Goal: Task Accomplishment & Management: Manage account settings

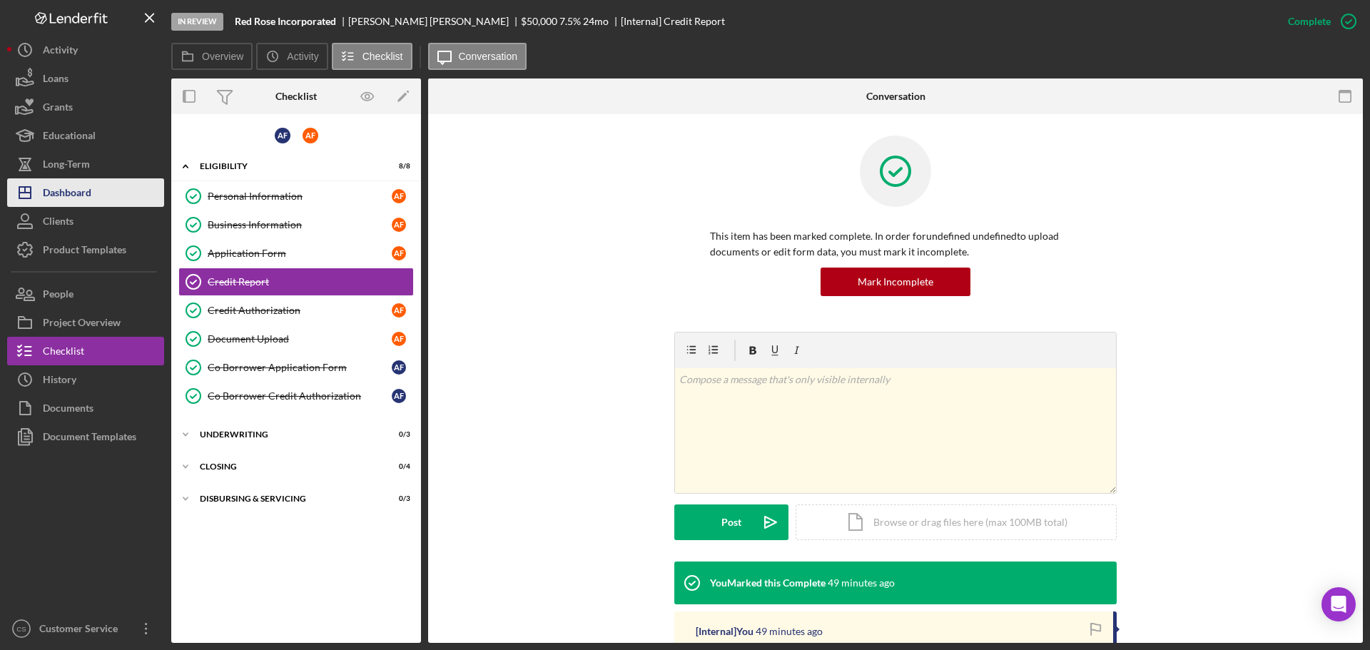
click at [82, 201] on div "Dashboard" at bounding box center [67, 194] width 49 height 32
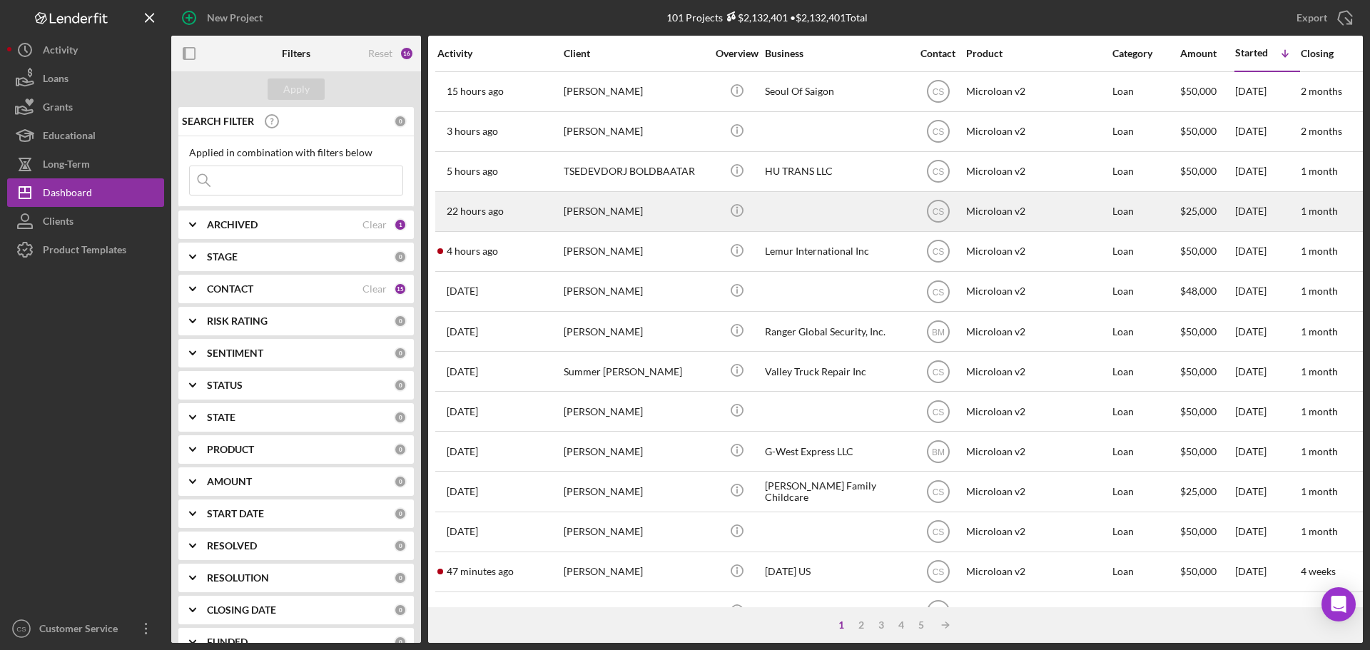
click at [679, 216] on div "[PERSON_NAME]" at bounding box center [635, 212] width 143 height 38
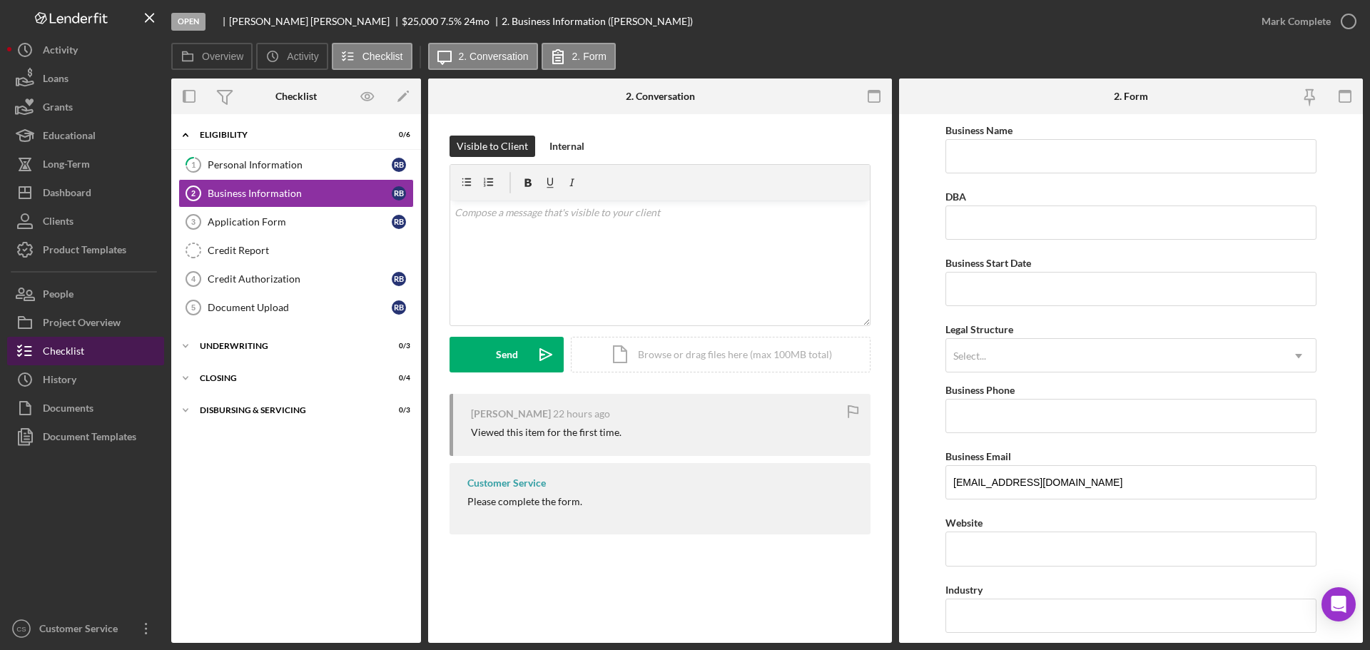
click at [81, 348] on div "Checklist" at bounding box center [63, 353] width 41 height 32
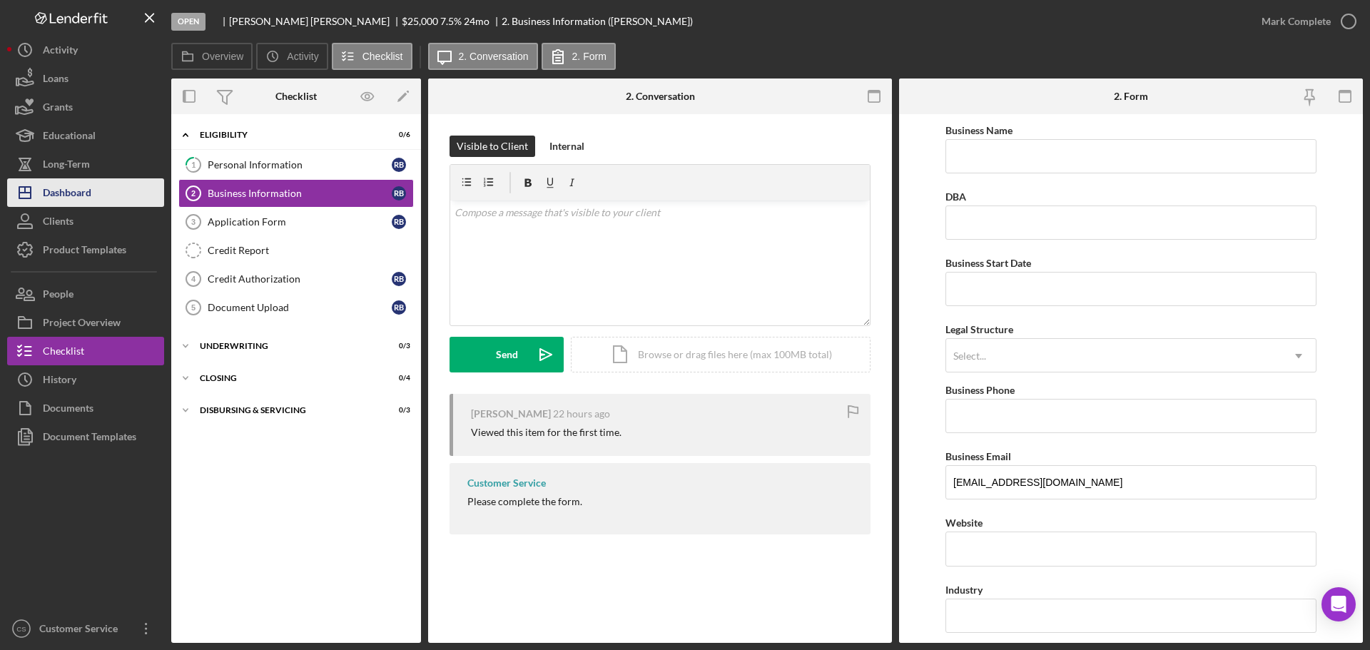
click at [91, 203] on div "Dashboard" at bounding box center [67, 194] width 49 height 32
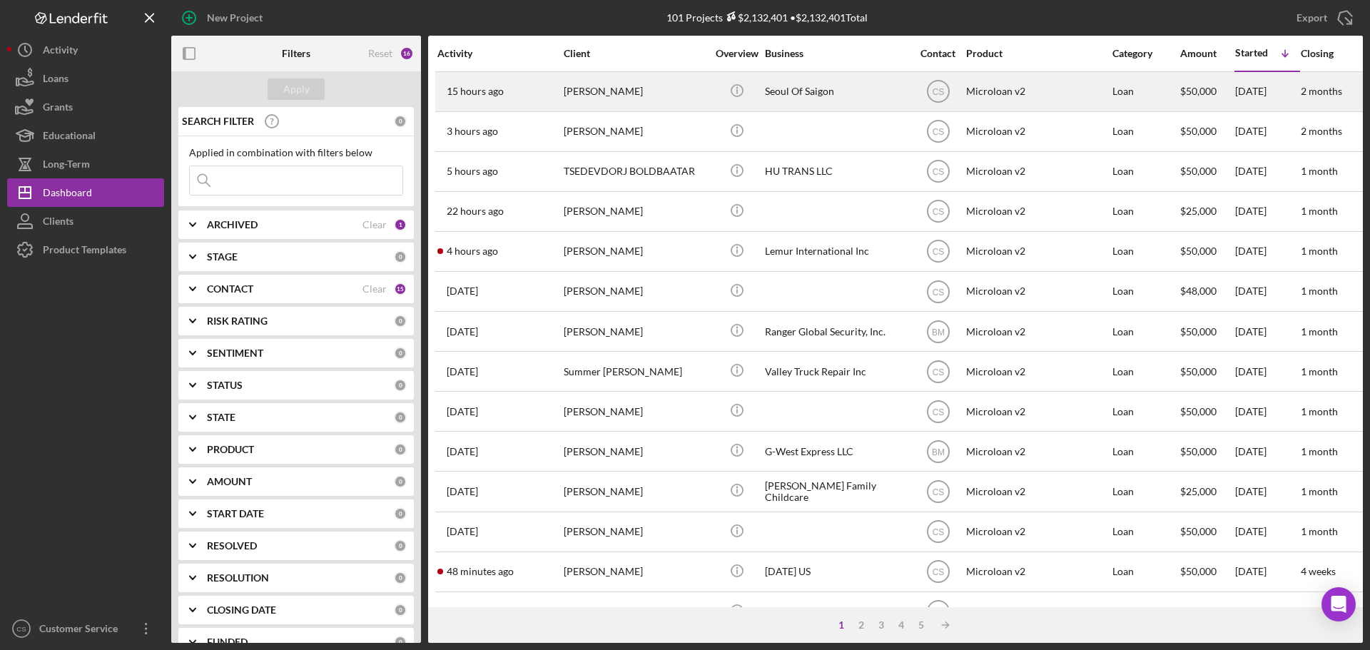
click at [661, 91] on div "[PERSON_NAME]" at bounding box center [635, 92] width 143 height 38
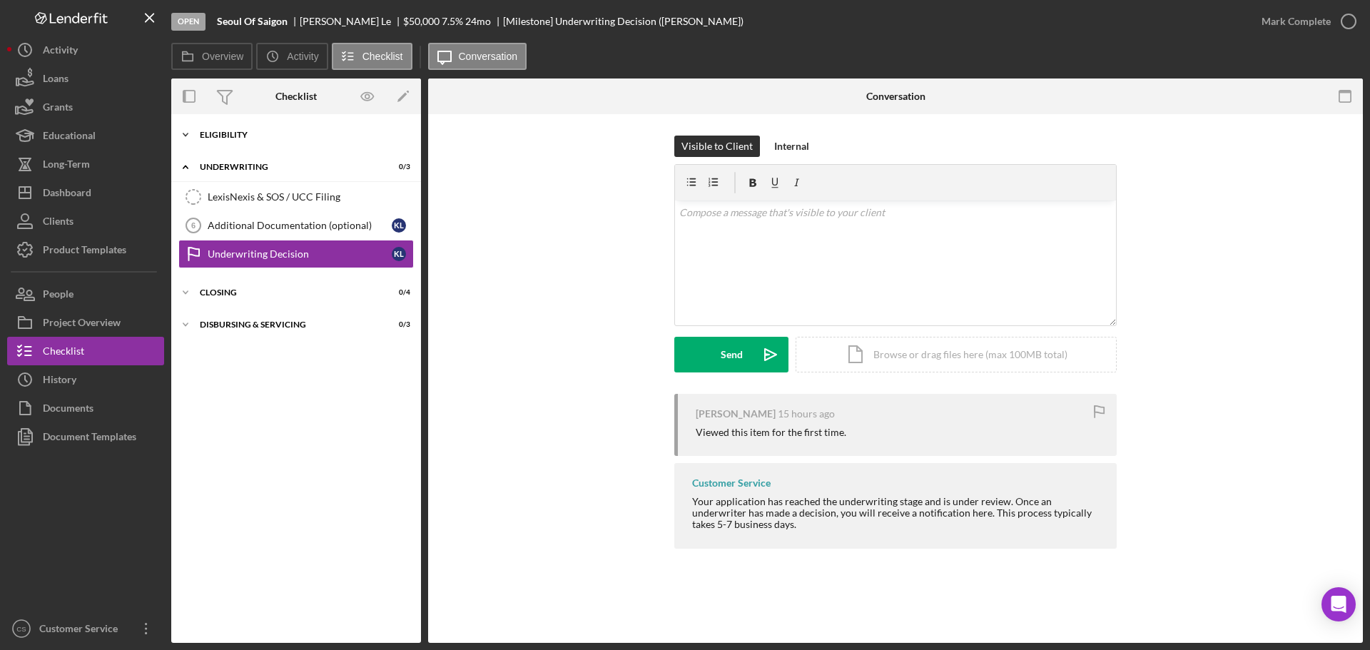
click at [327, 141] on div "Icon/Expander Eligibility 0 / 6" at bounding box center [296, 135] width 250 height 29
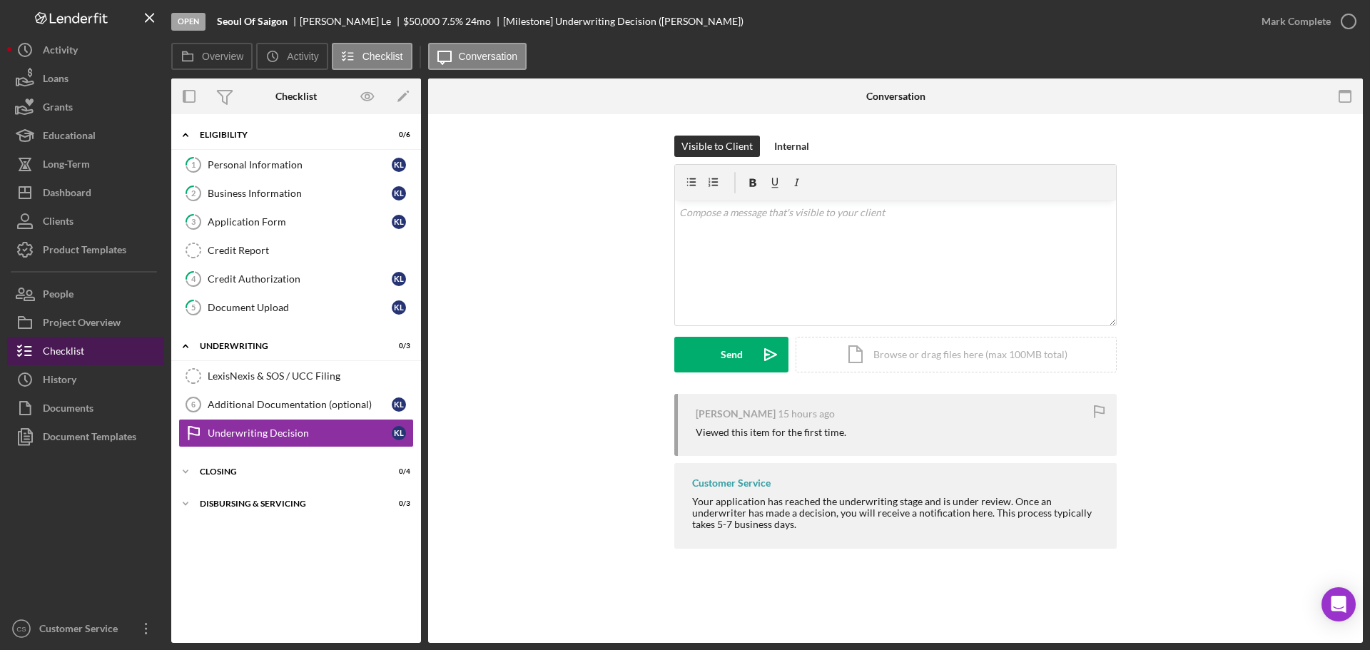
click at [74, 352] on div "Checklist" at bounding box center [63, 353] width 41 height 32
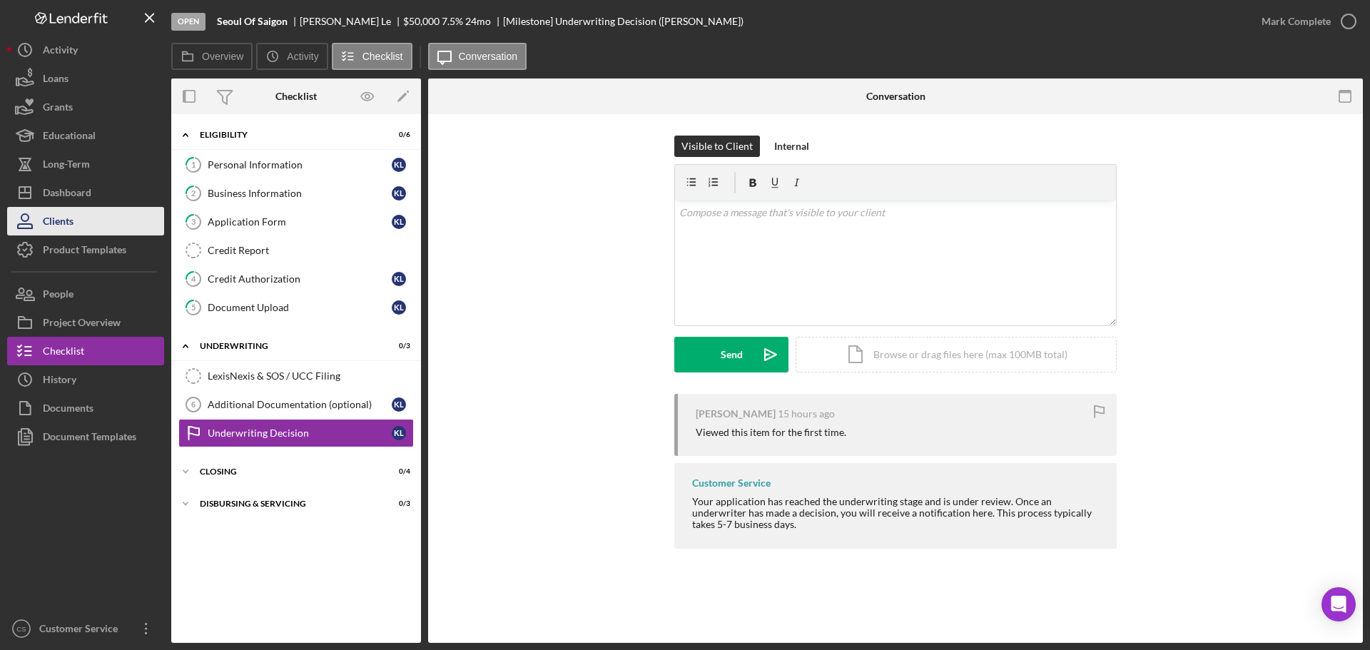
click at [89, 213] on button "Clients" at bounding box center [85, 221] width 157 height 29
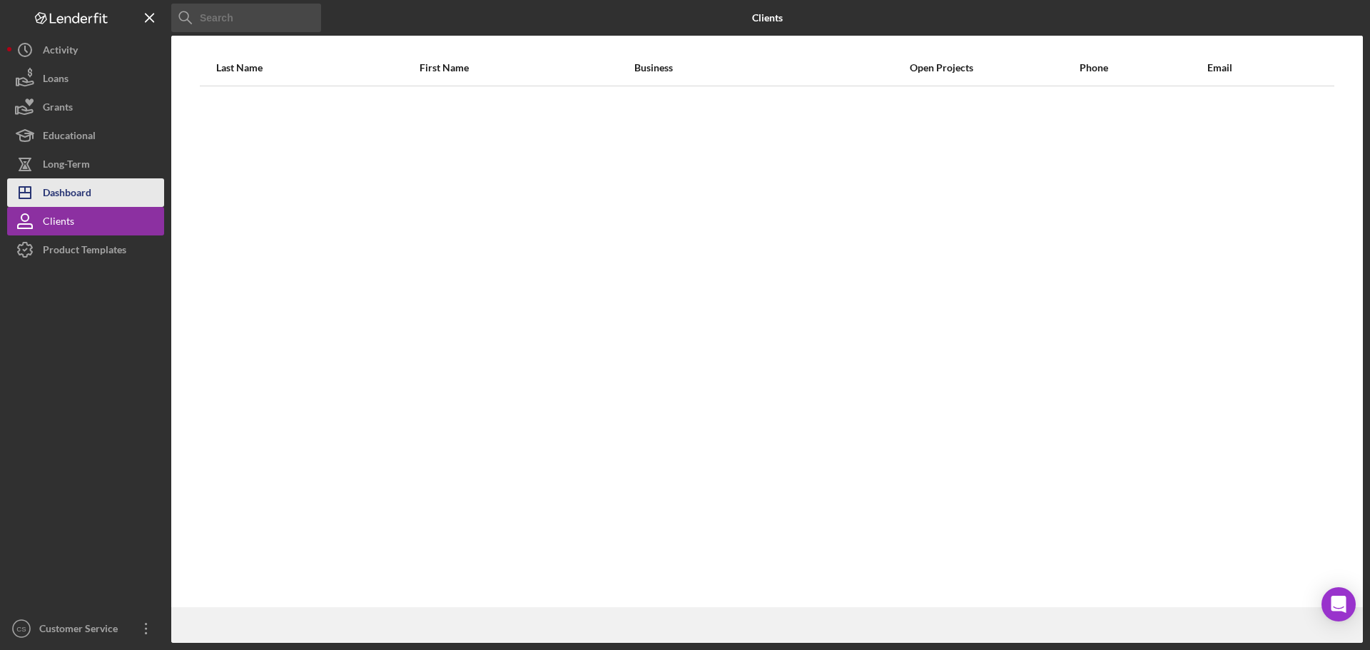
click at [86, 195] on div "Dashboard" at bounding box center [67, 194] width 49 height 32
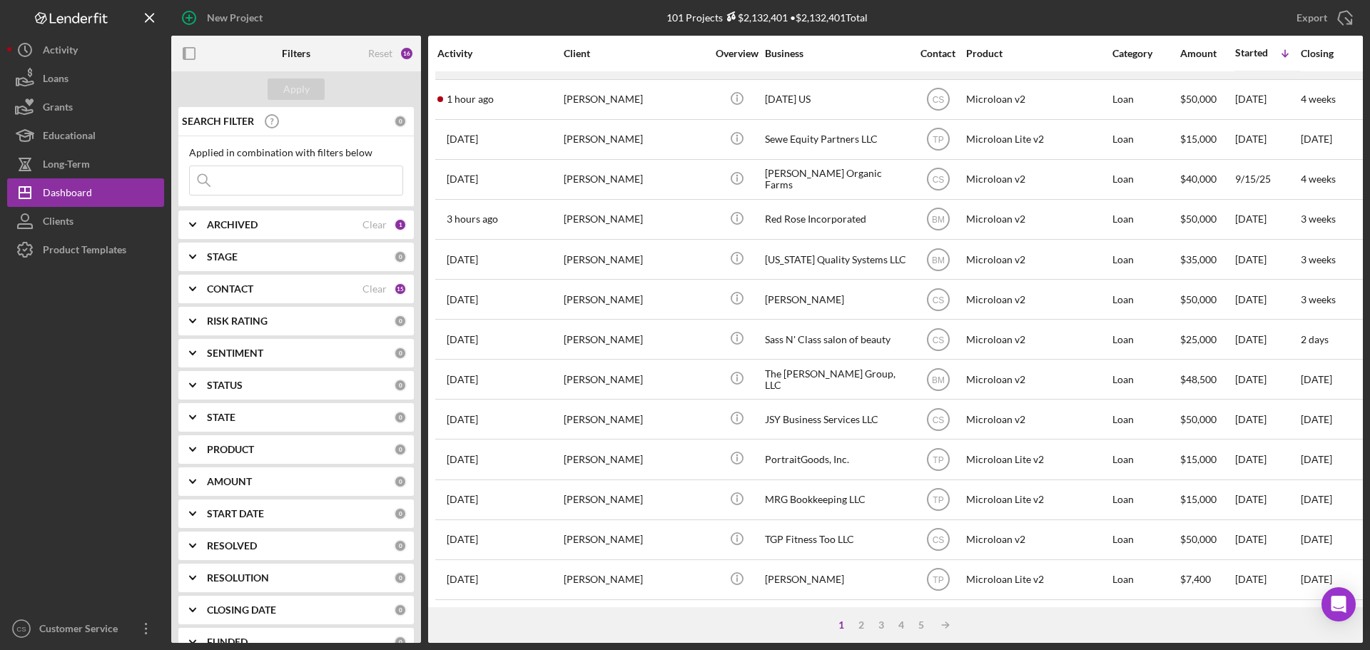
scroll to position [269, 0]
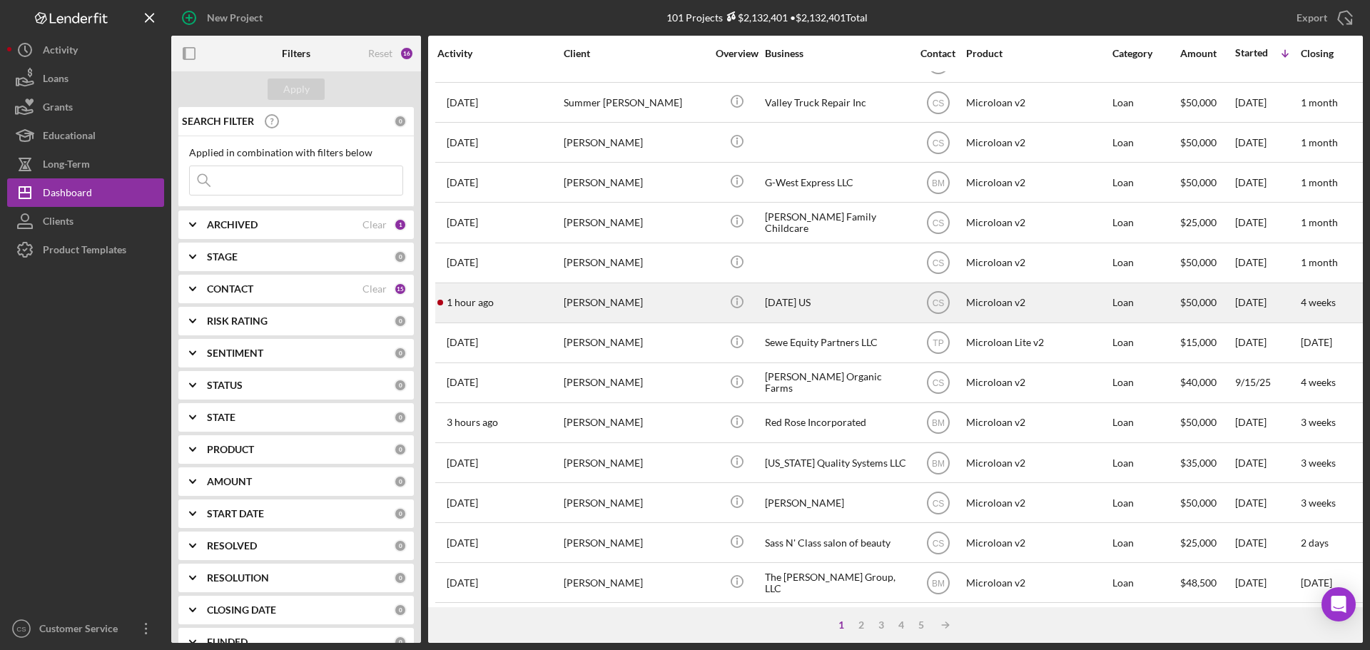
click at [658, 308] on div "[PERSON_NAME]" at bounding box center [635, 303] width 143 height 38
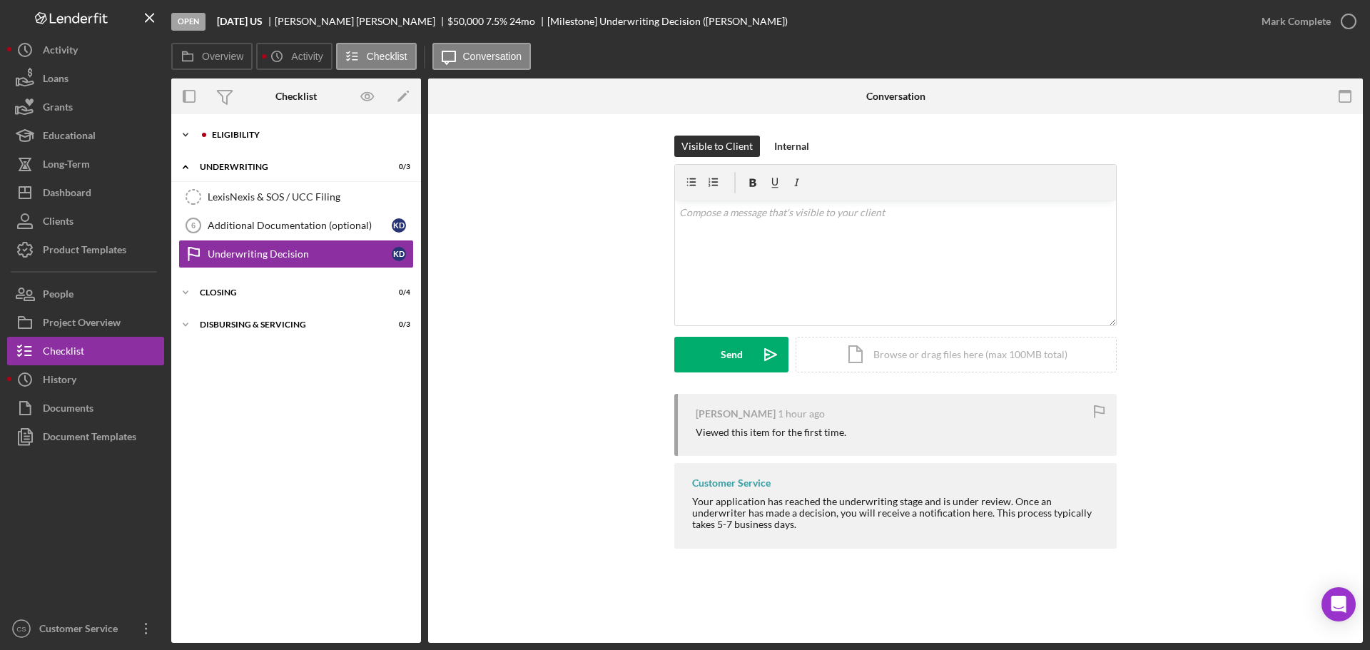
click at [285, 138] on div "Eligibility" at bounding box center [307, 135] width 191 height 9
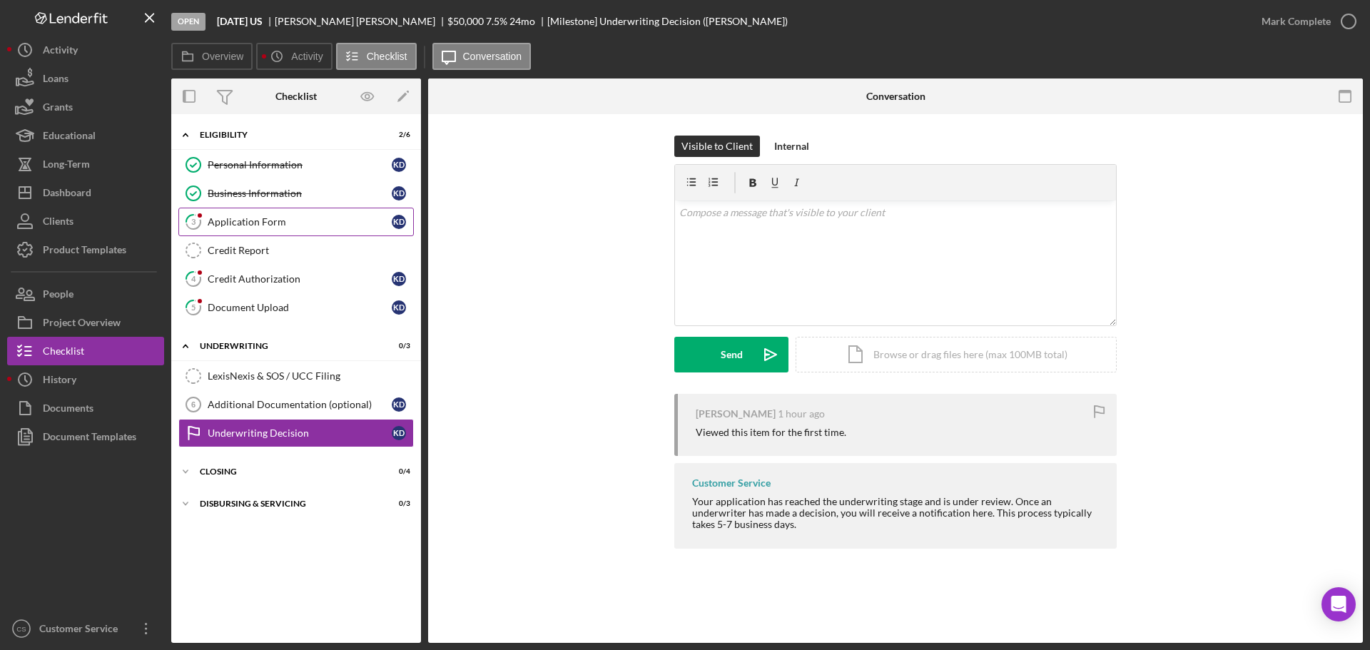
click at [286, 222] on div "Application Form" at bounding box center [300, 221] width 184 height 11
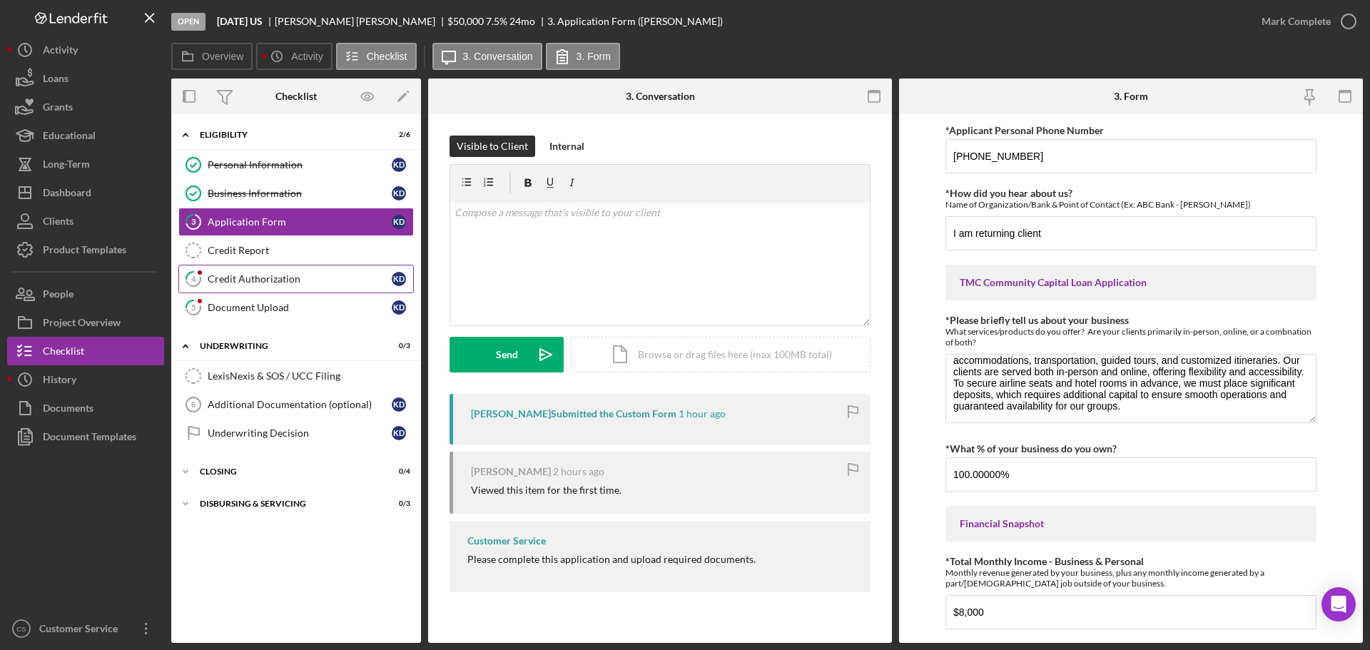
click at [308, 270] on link "4 Credit Authorization K D" at bounding box center [296, 279] width 236 height 29
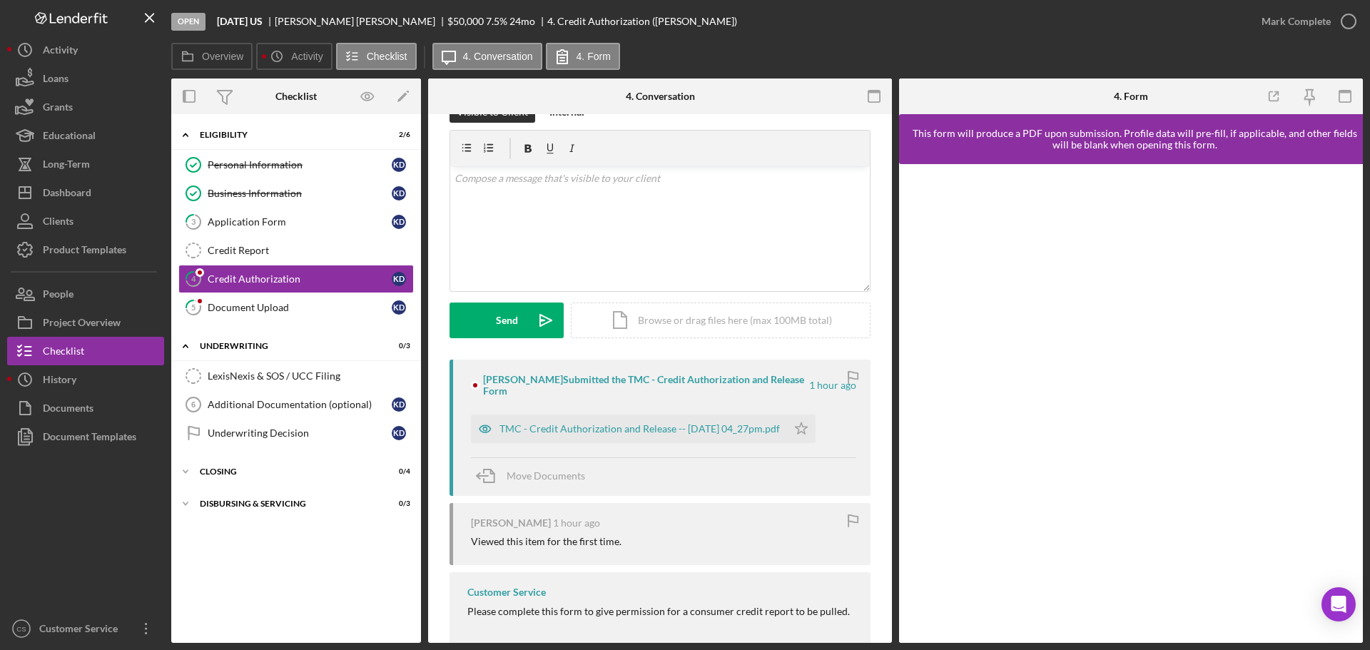
scroll to position [52, 0]
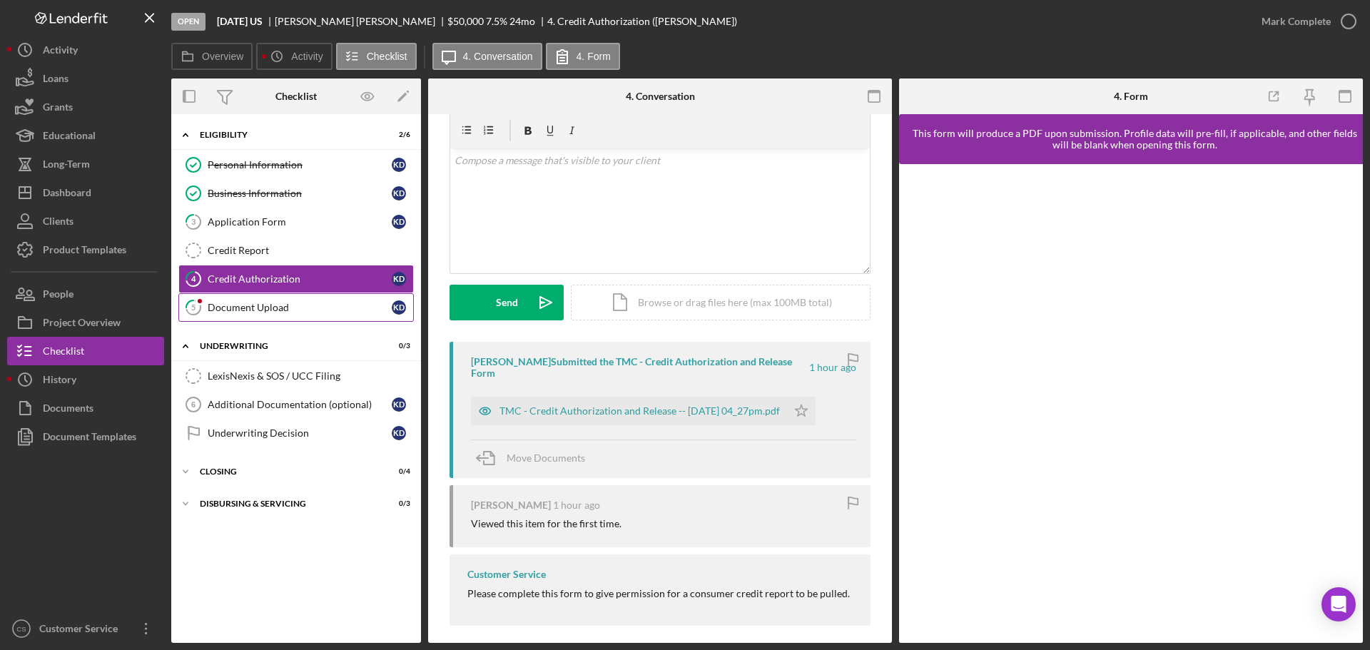
click at [320, 310] on div "Document Upload" at bounding box center [300, 307] width 184 height 11
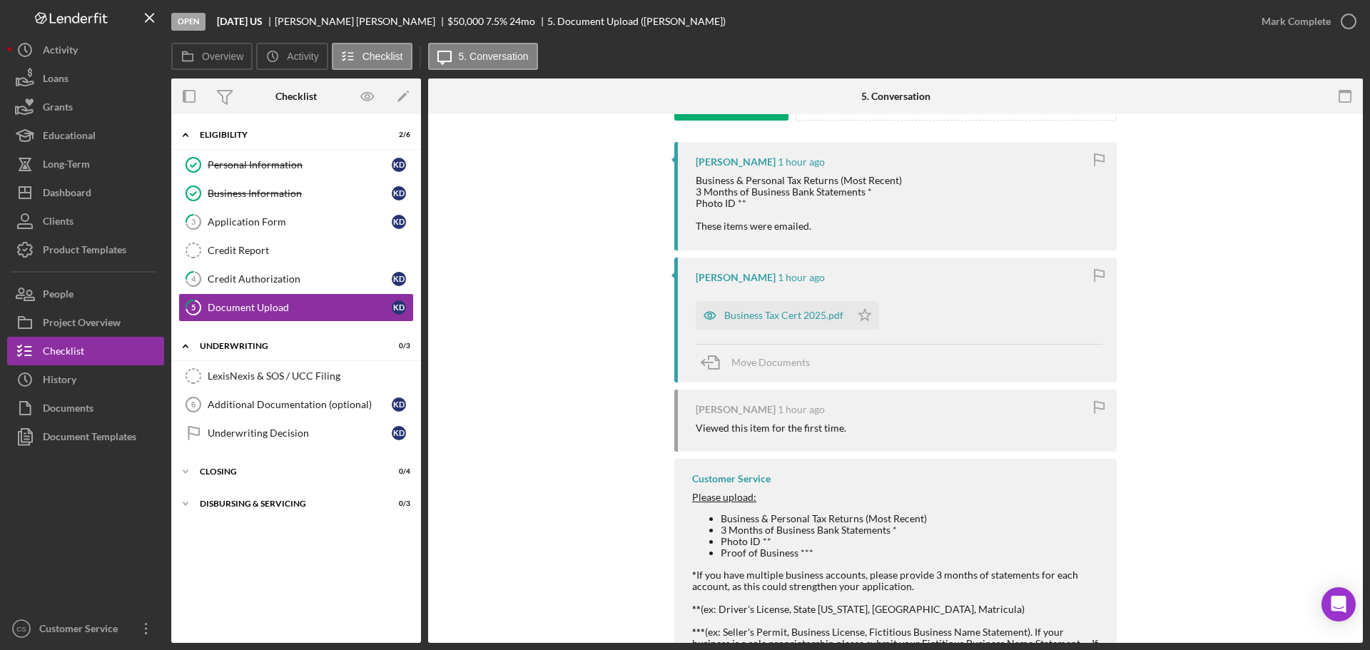
scroll to position [173, 0]
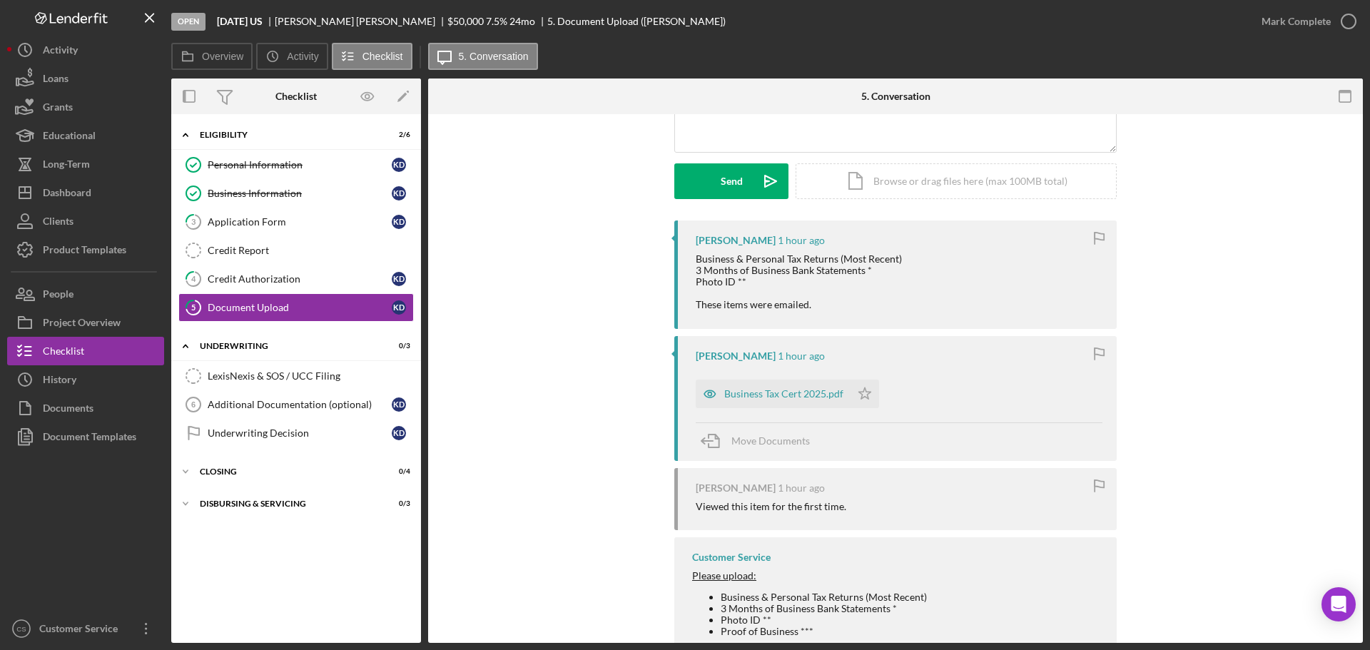
click at [753, 303] on div "Business & Personal Tax Returns (Most Recent) 3 Months of Business Bank Stateme…" at bounding box center [799, 281] width 206 height 57
click at [773, 394] on div "Business Tax Cert 2025.pdf" at bounding box center [783, 393] width 119 height 11
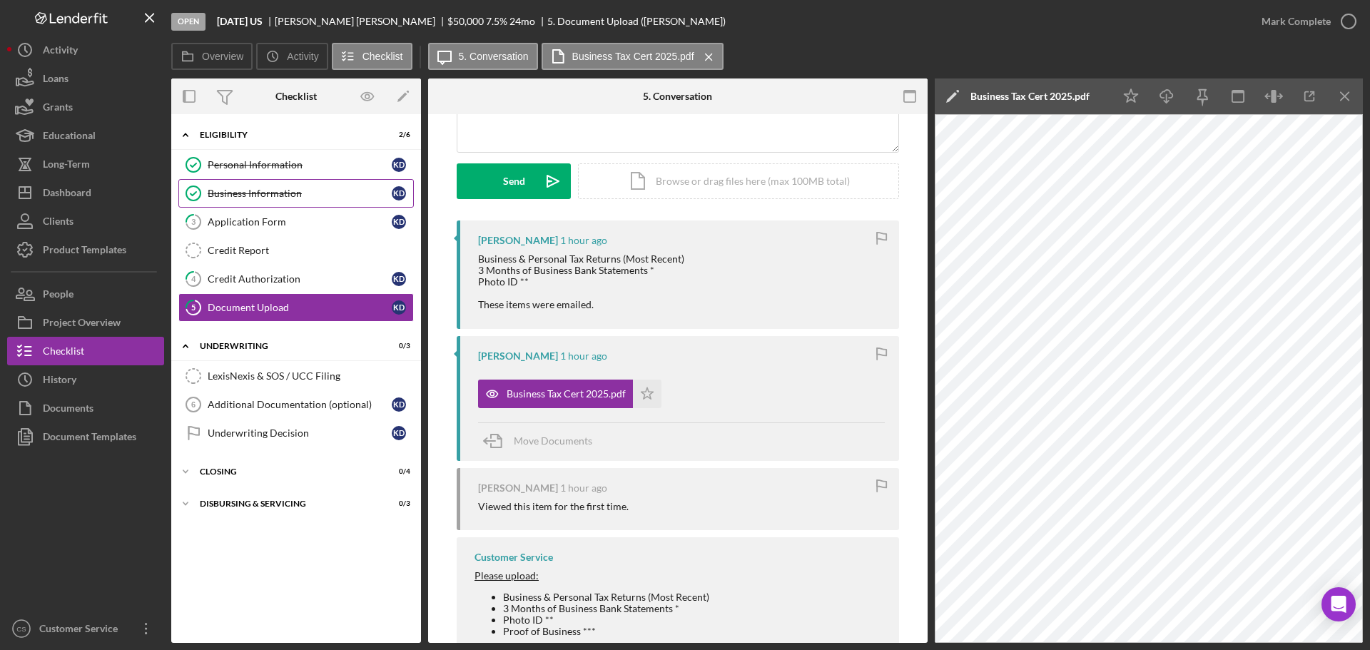
click at [305, 183] on link "Business Information Business Information K D" at bounding box center [296, 193] width 236 height 29
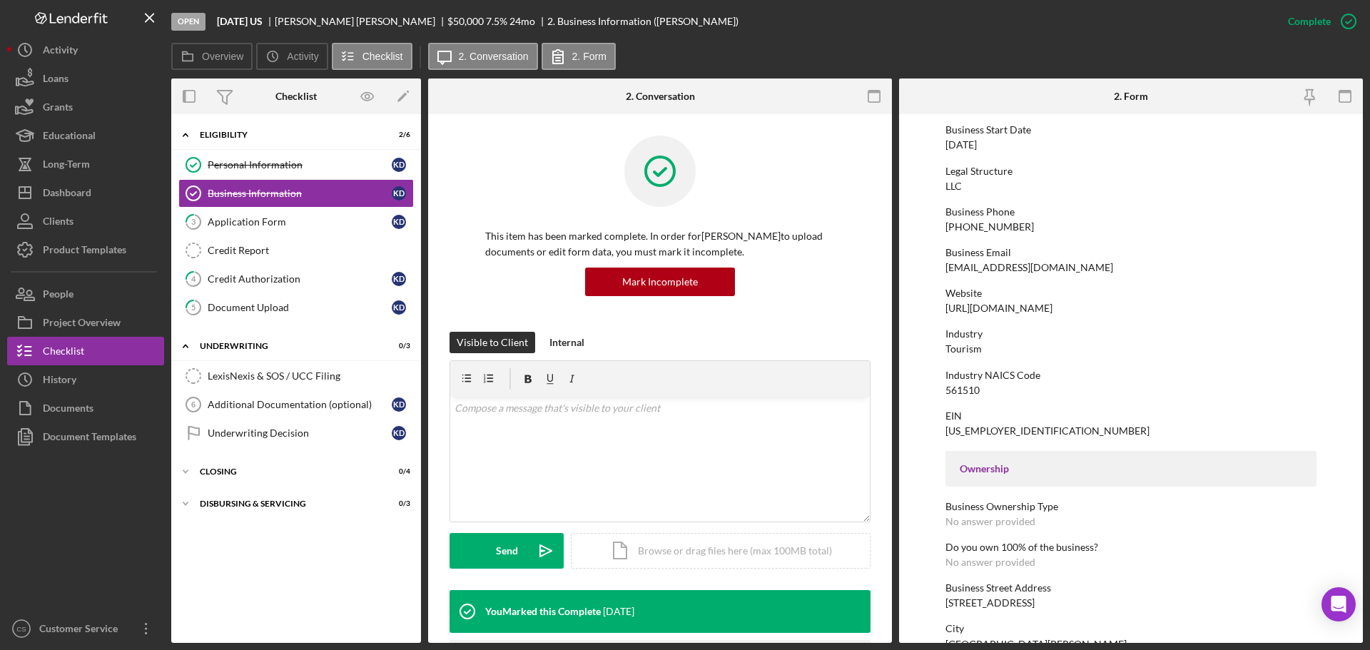
scroll to position [357, 0]
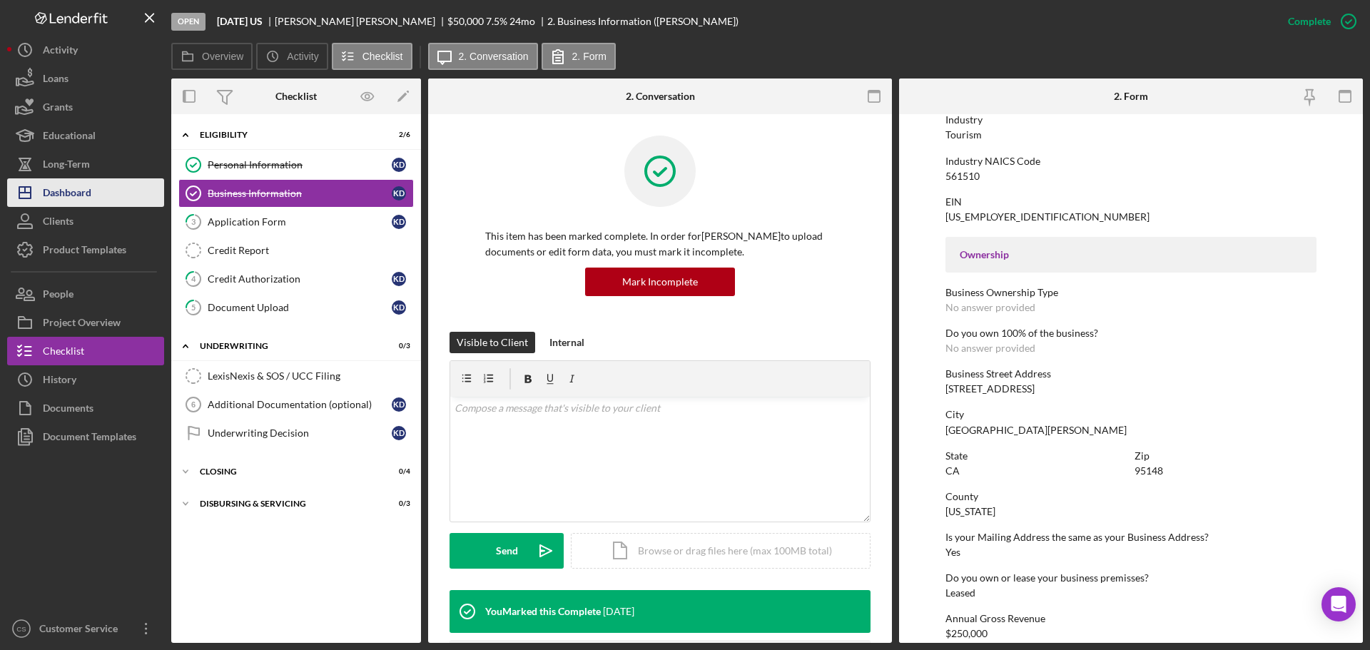
click at [69, 206] on div "Dashboard" at bounding box center [67, 194] width 49 height 32
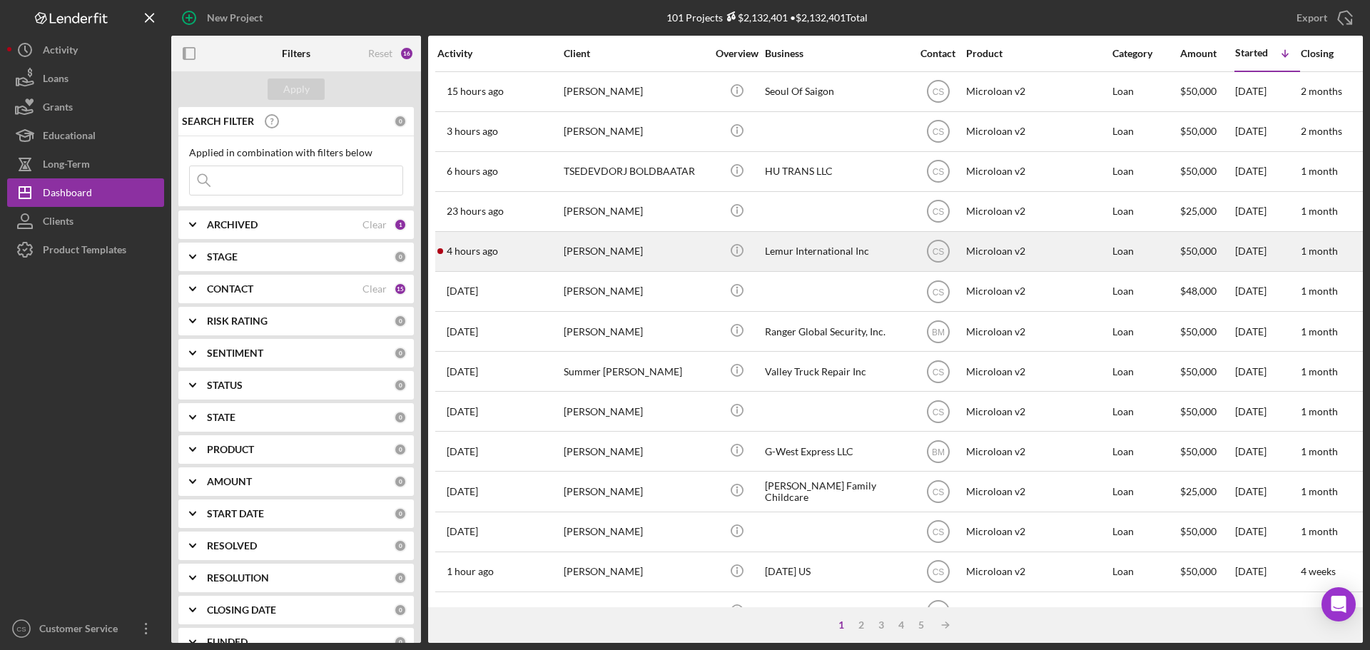
click at [518, 245] on div "4 hours ago [PERSON_NAME]" at bounding box center [499, 252] width 125 height 38
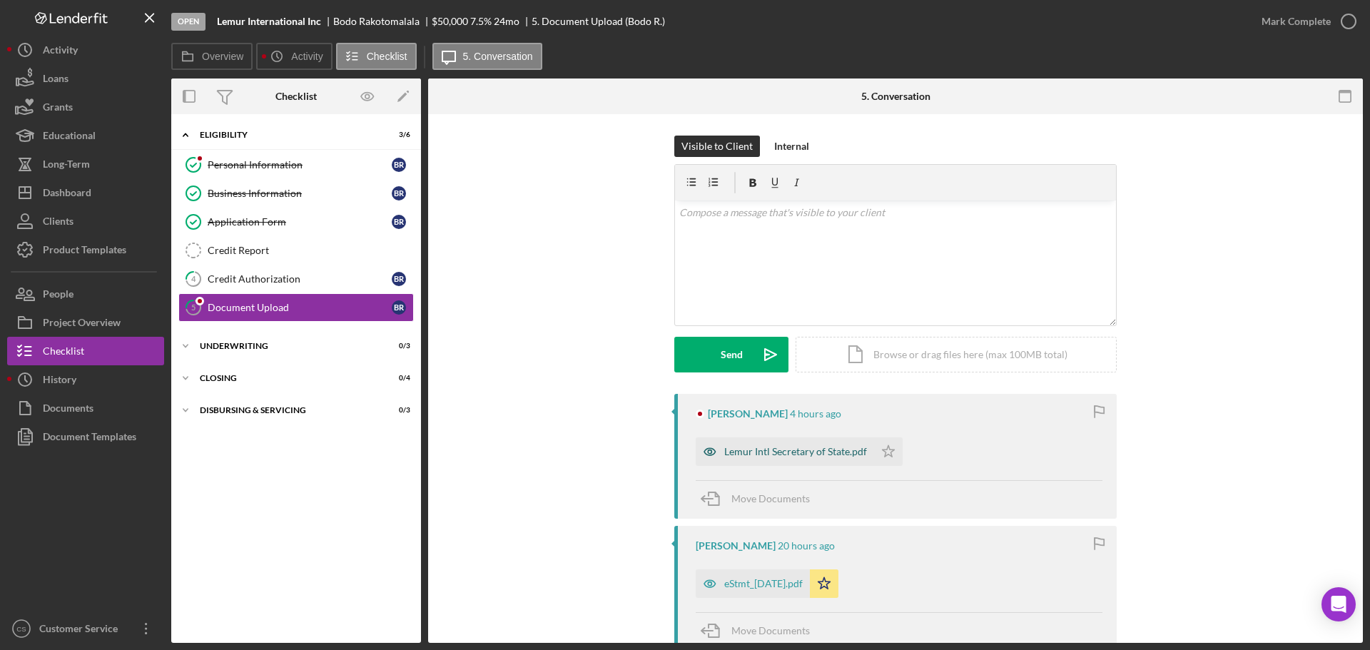
click at [779, 452] on div "Lemur Intl Secretary of State.pdf" at bounding box center [795, 451] width 143 height 11
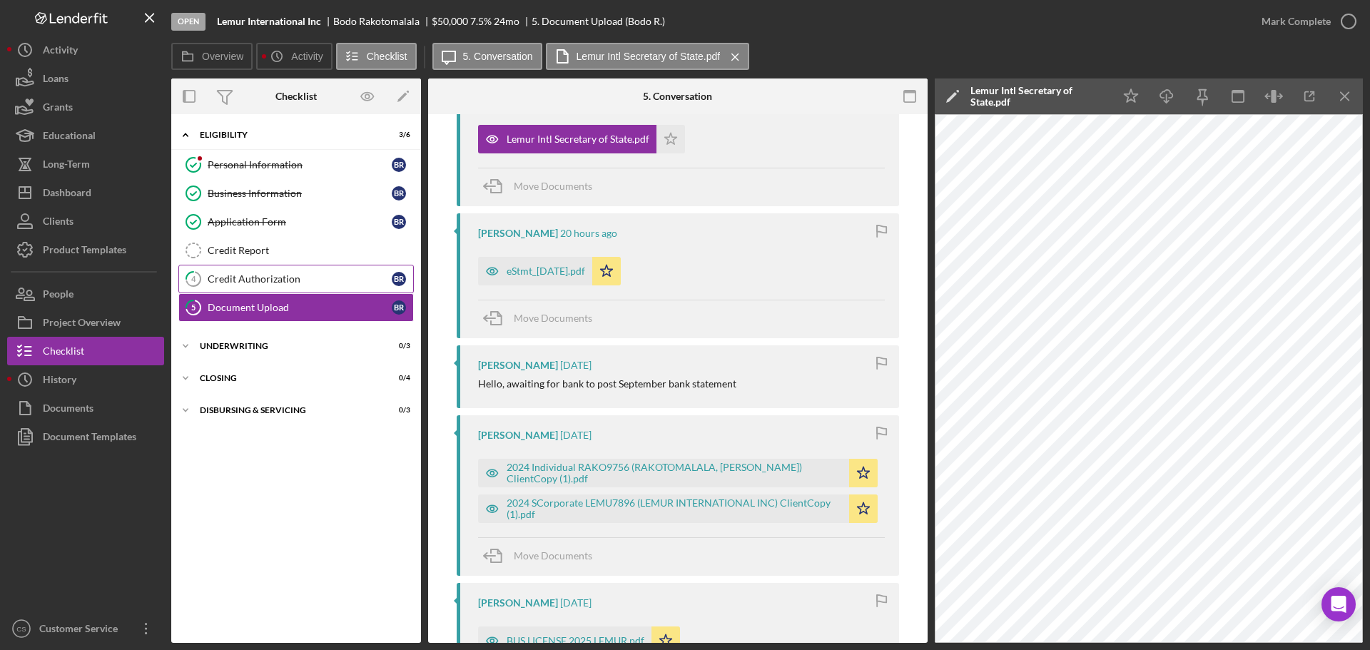
scroll to position [214, 0]
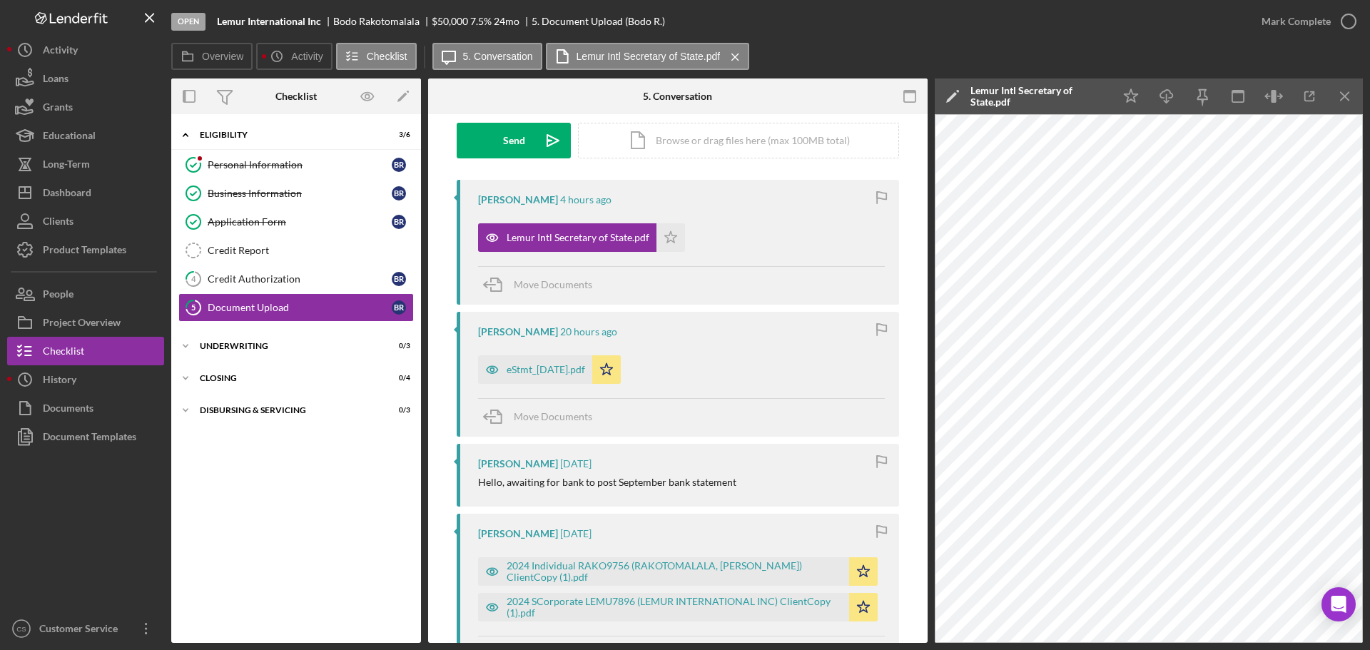
drag, startPoint x: 242, startPoint y: 505, endPoint x: 253, endPoint y: 485, distance: 22.7
click at [242, 505] on div "Icon/Expander Eligibility 3 / 6 Personal Information Personal Information B R B…" at bounding box center [296, 378] width 250 height 515
click at [96, 189] on button "Icon/Dashboard Dashboard" at bounding box center [85, 192] width 157 height 29
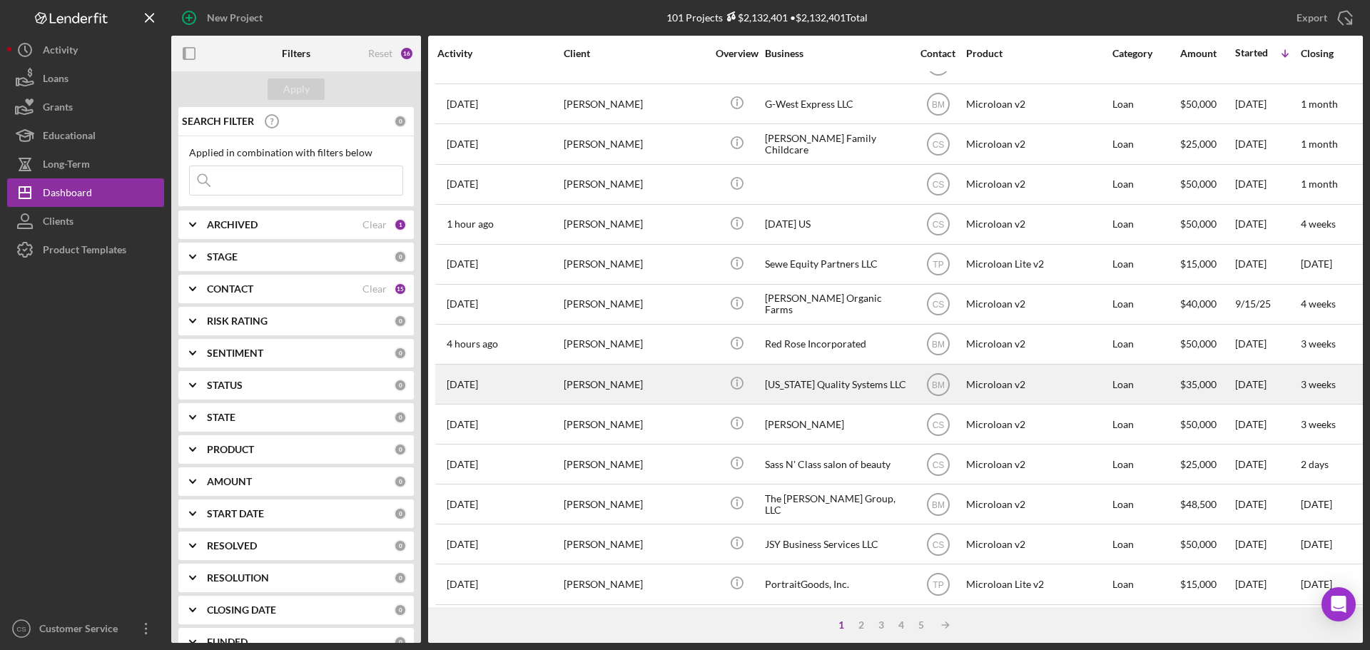
scroll to position [357, 0]
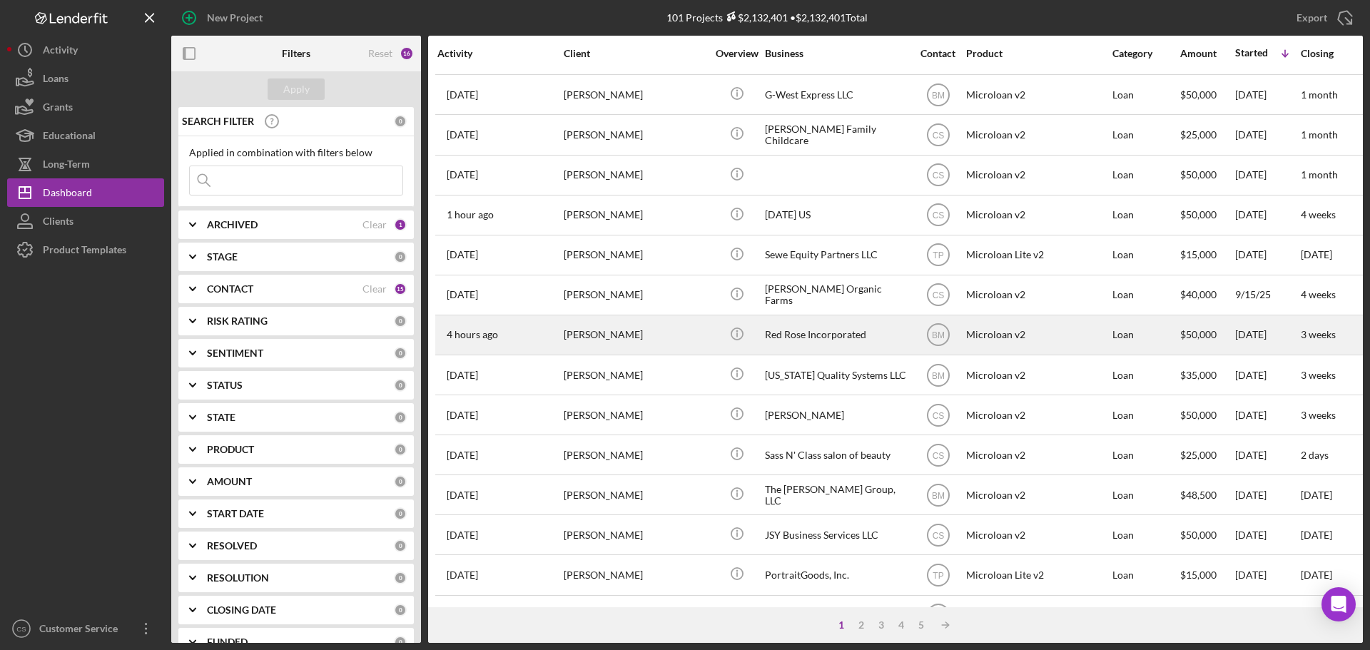
click at [714, 336] on div "Icon/Info" at bounding box center [737, 335] width 54 height 38
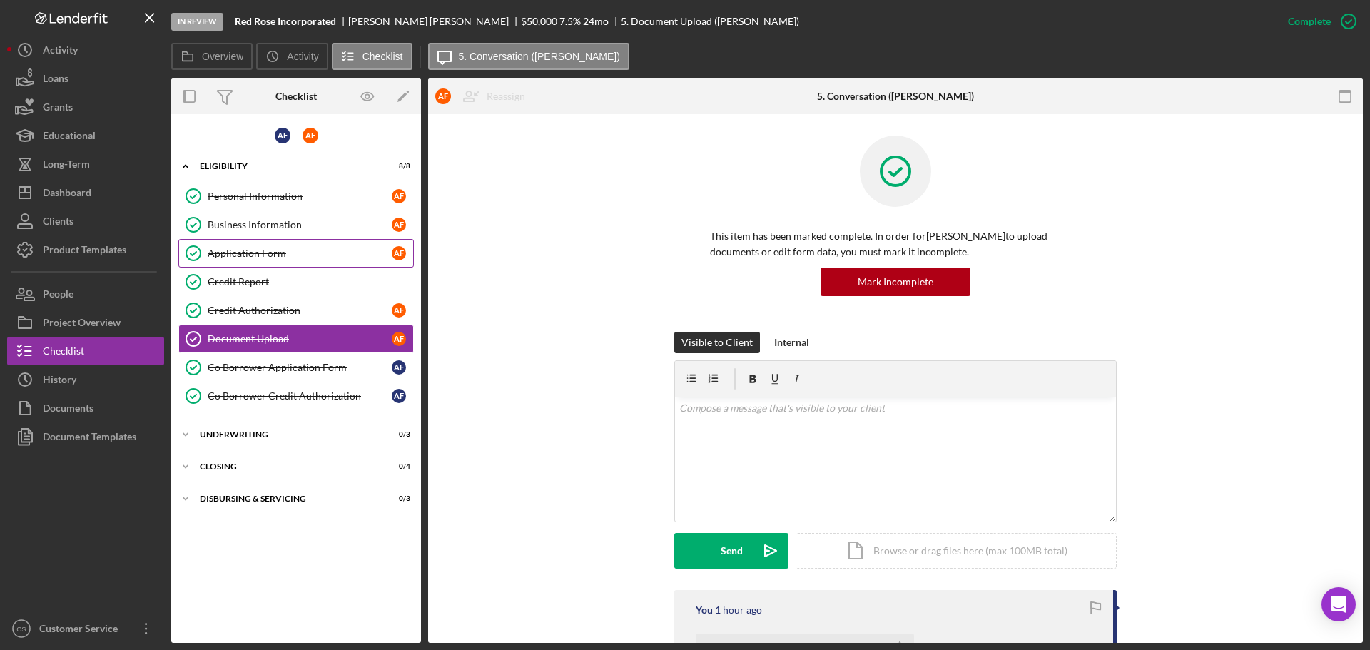
click at [334, 244] on link "Application Form Application Form A F" at bounding box center [296, 253] width 236 height 29
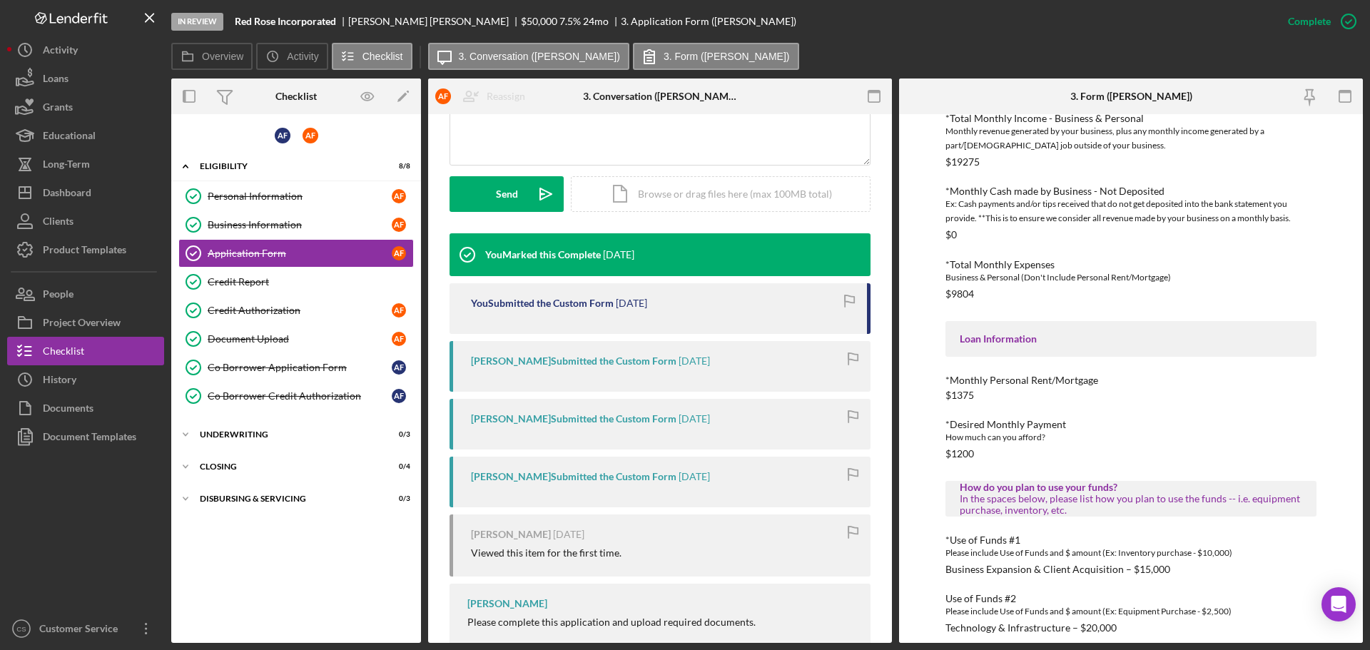
scroll to position [428, 0]
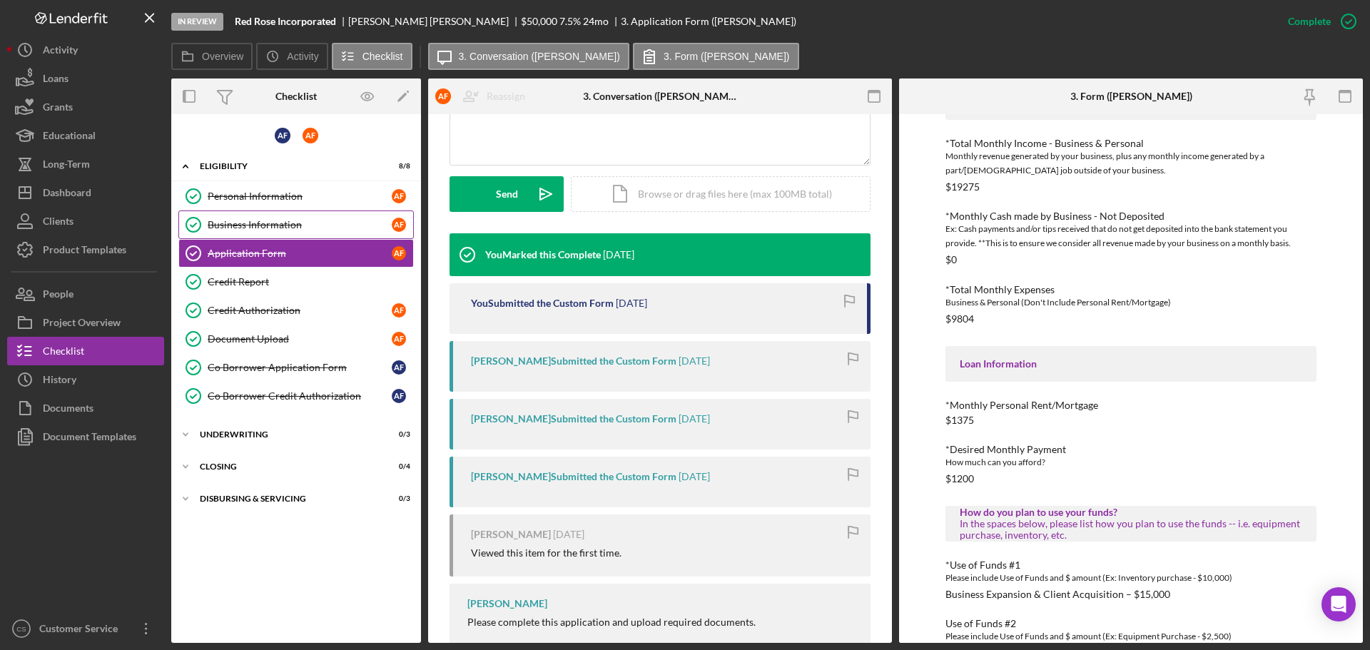
click at [309, 219] on div "Business Information" at bounding box center [300, 224] width 184 height 11
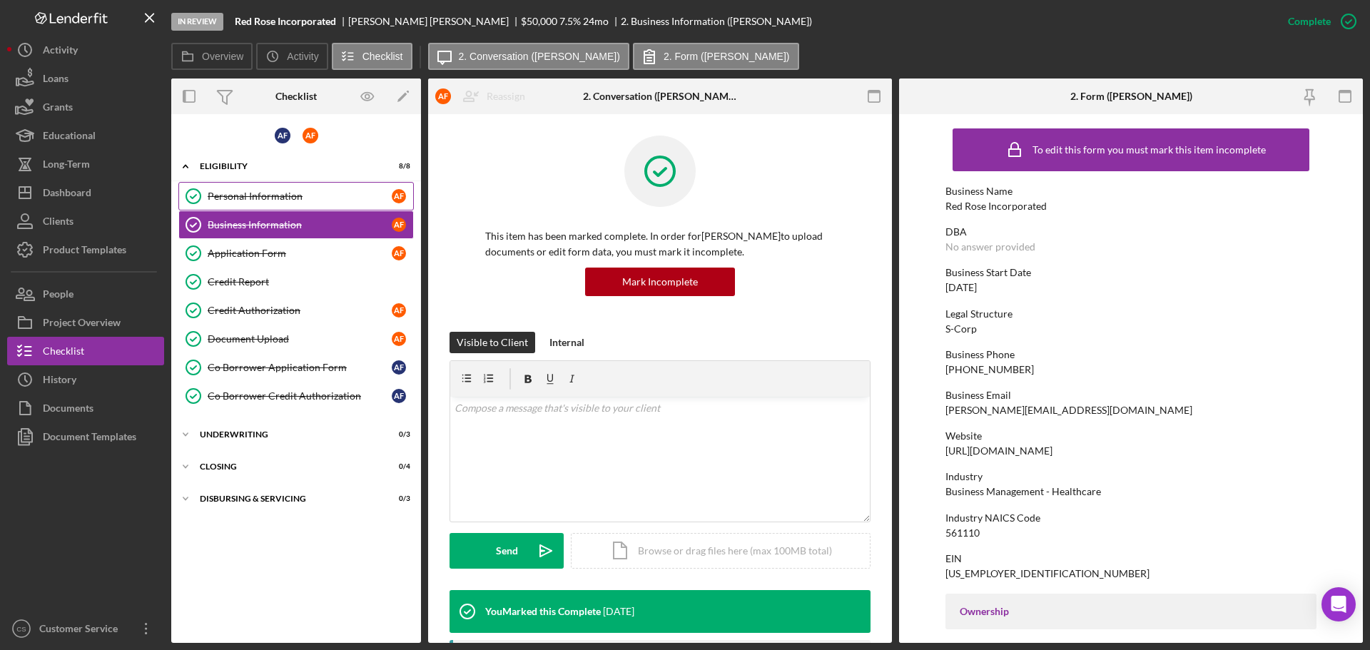
click at [314, 206] on link "Personal Information Personal Information A F" at bounding box center [296, 196] width 236 height 29
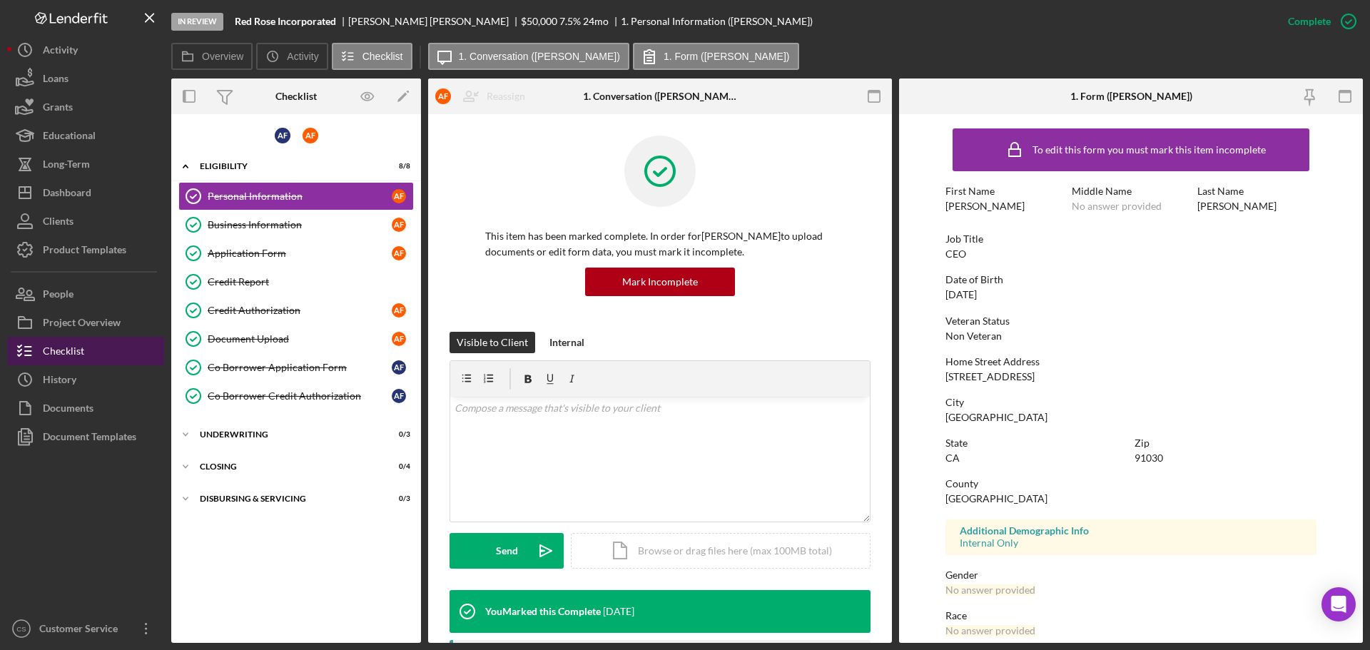
click at [107, 355] on button "Checklist" at bounding box center [85, 351] width 157 height 29
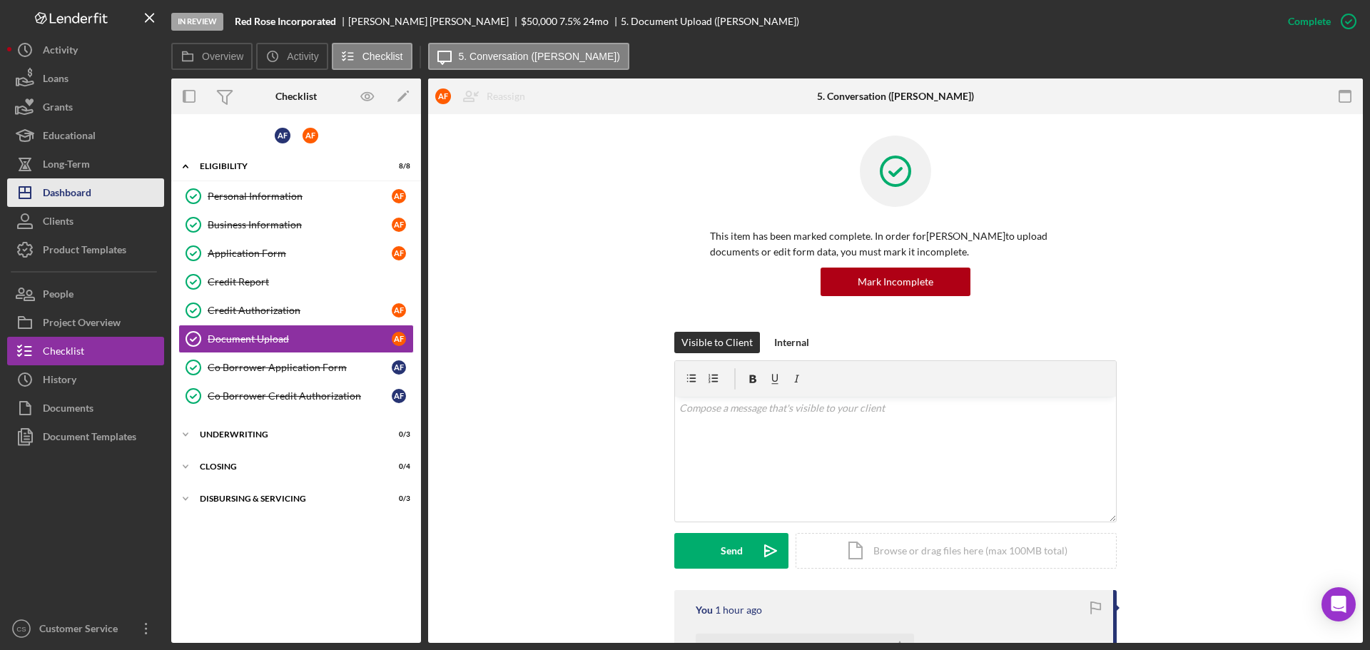
click at [85, 193] on div "Dashboard" at bounding box center [67, 194] width 49 height 32
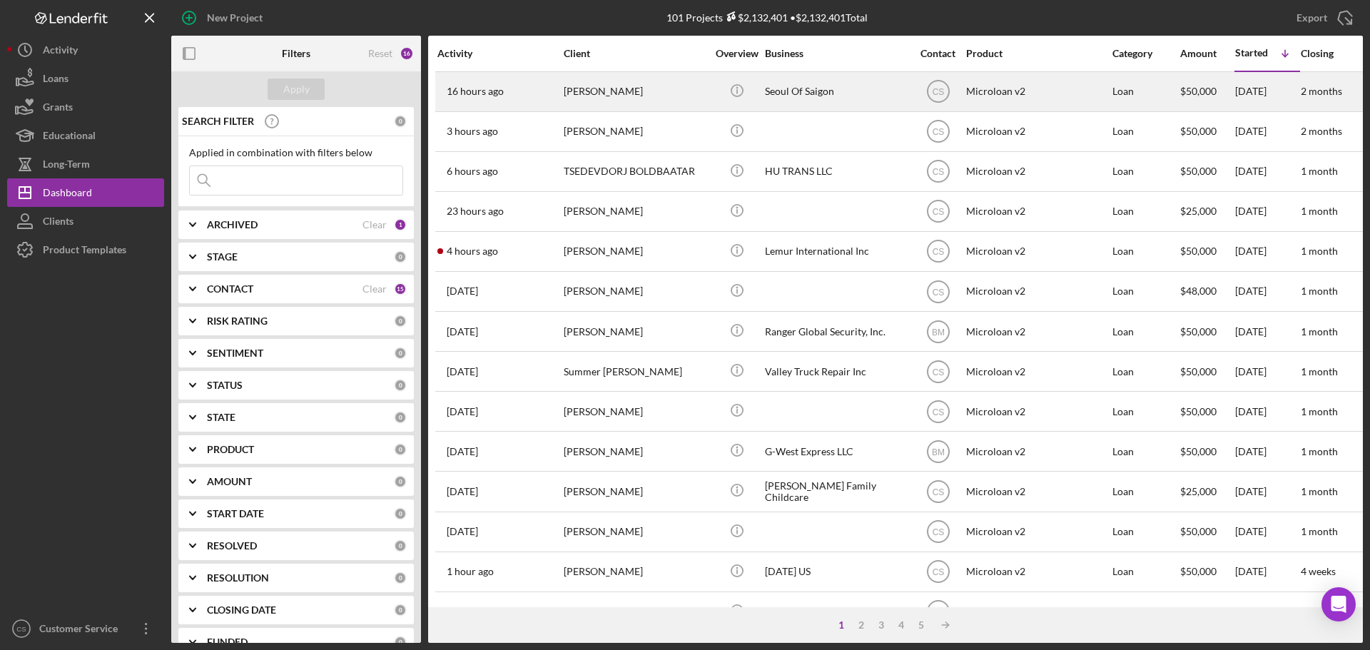
click at [649, 89] on div "[PERSON_NAME]" at bounding box center [635, 92] width 143 height 38
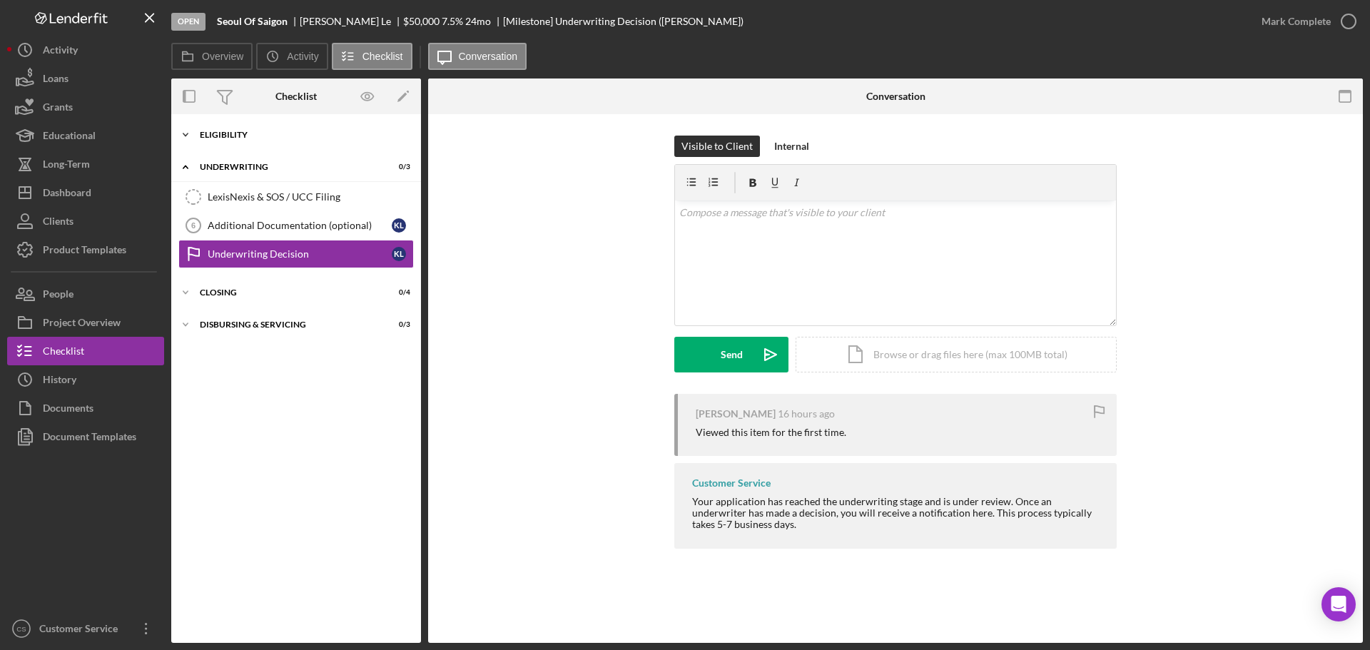
click at [325, 127] on div "Icon/Expander Eligibility 0 / 6" at bounding box center [296, 135] width 250 height 29
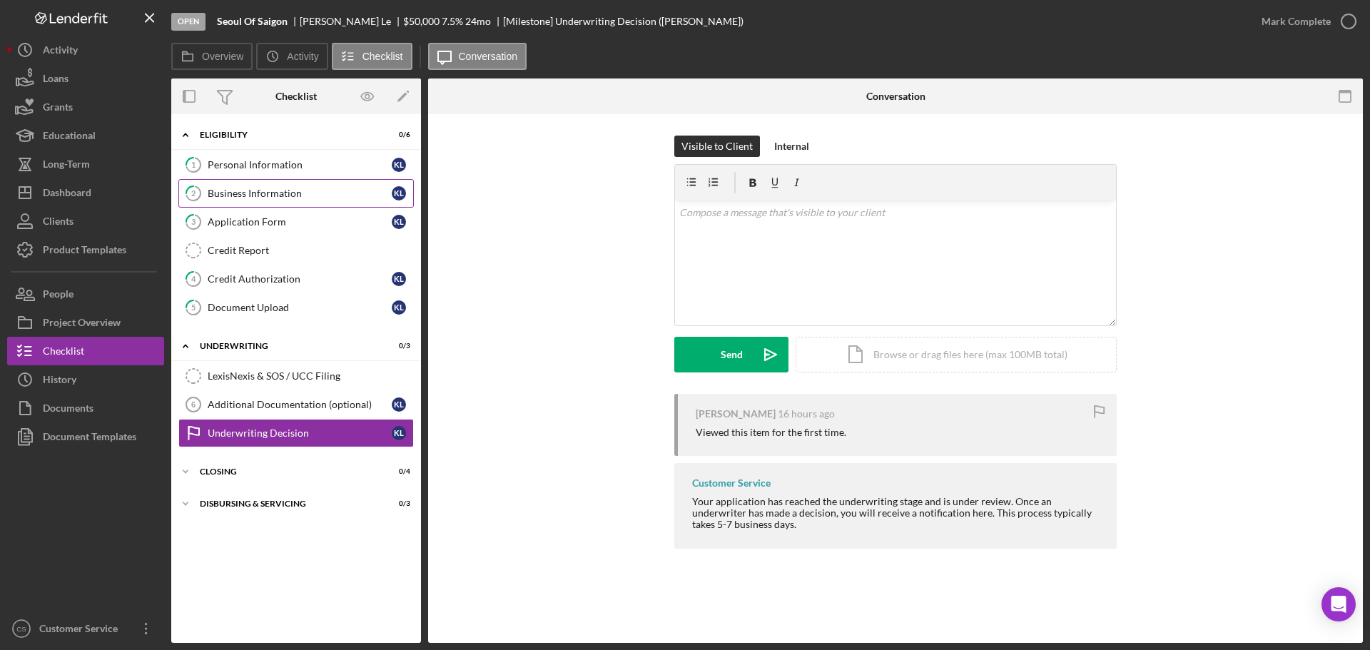
click at [299, 201] on link "2 Business Information K L" at bounding box center [296, 193] width 236 height 29
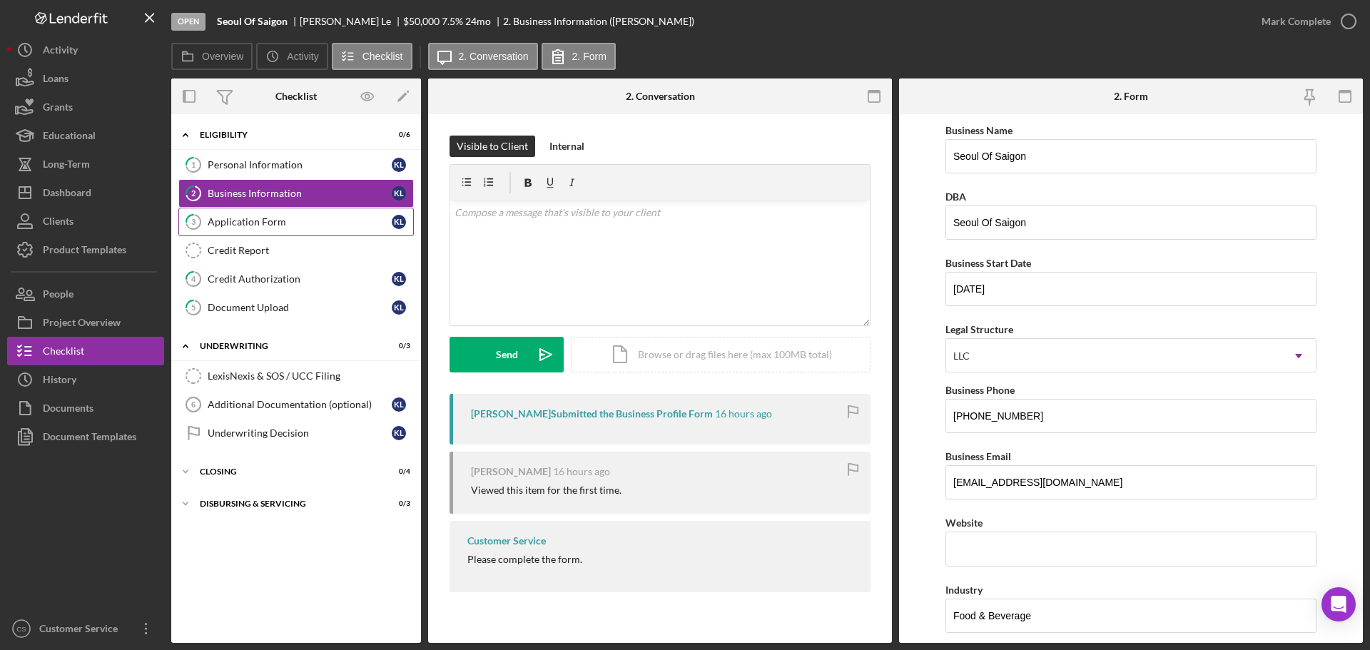
click at [328, 220] on div "Application Form" at bounding box center [300, 221] width 184 height 11
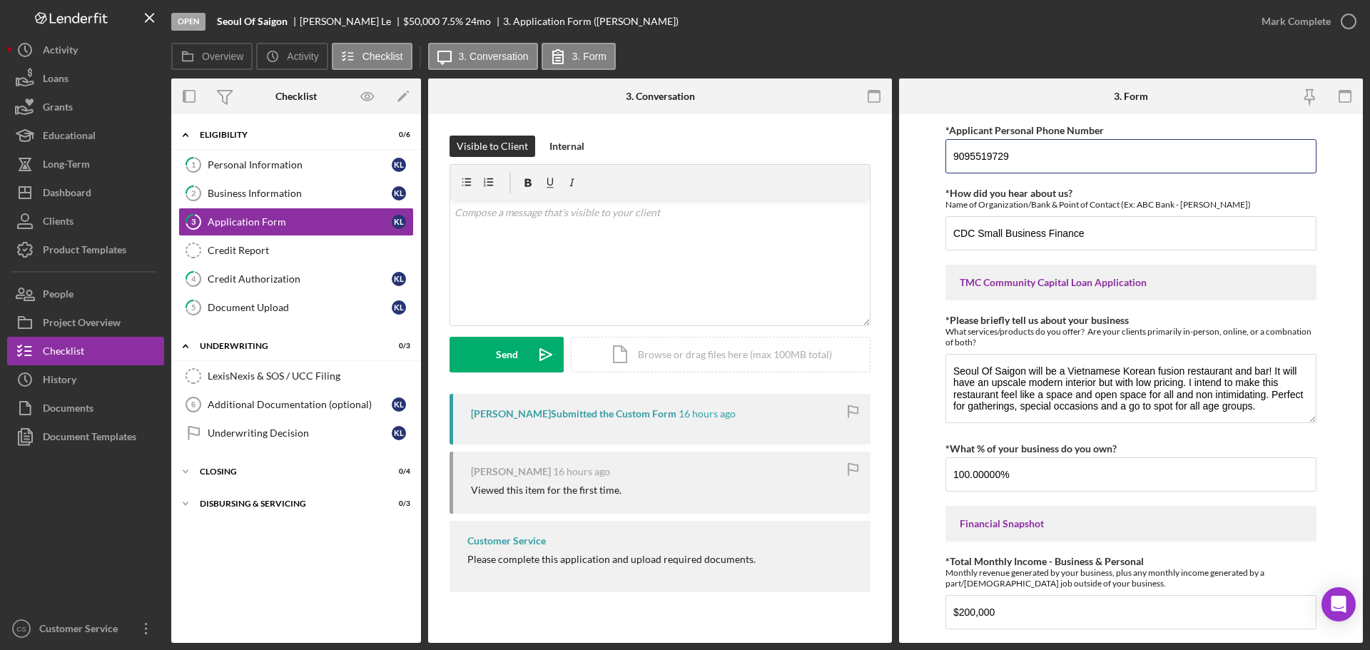
drag, startPoint x: 1103, startPoint y: 163, endPoint x: 799, endPoint y: 151, distance: 303.6
click at [799, 151] on div "Overview Internal Workflow Stage Open Icon/Dropdown Arrow Archive (can unarchiv…" at bounding box center [767, 361] width 1192 height 565
click at [278, 284] on div "Credit Authorization" at bounding box center [300, 278] width 184 height 11
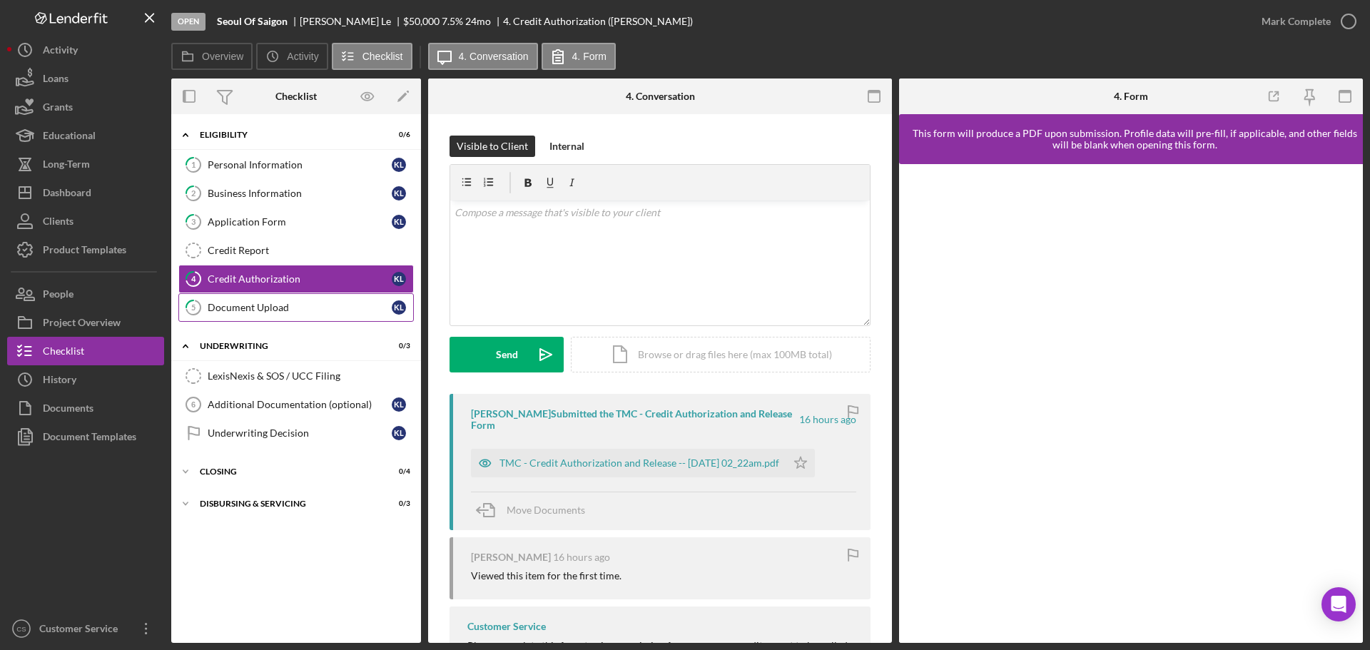
click at [286, 312] on div "Document Upload" at bounding box center [300, 307] width 184 height 11
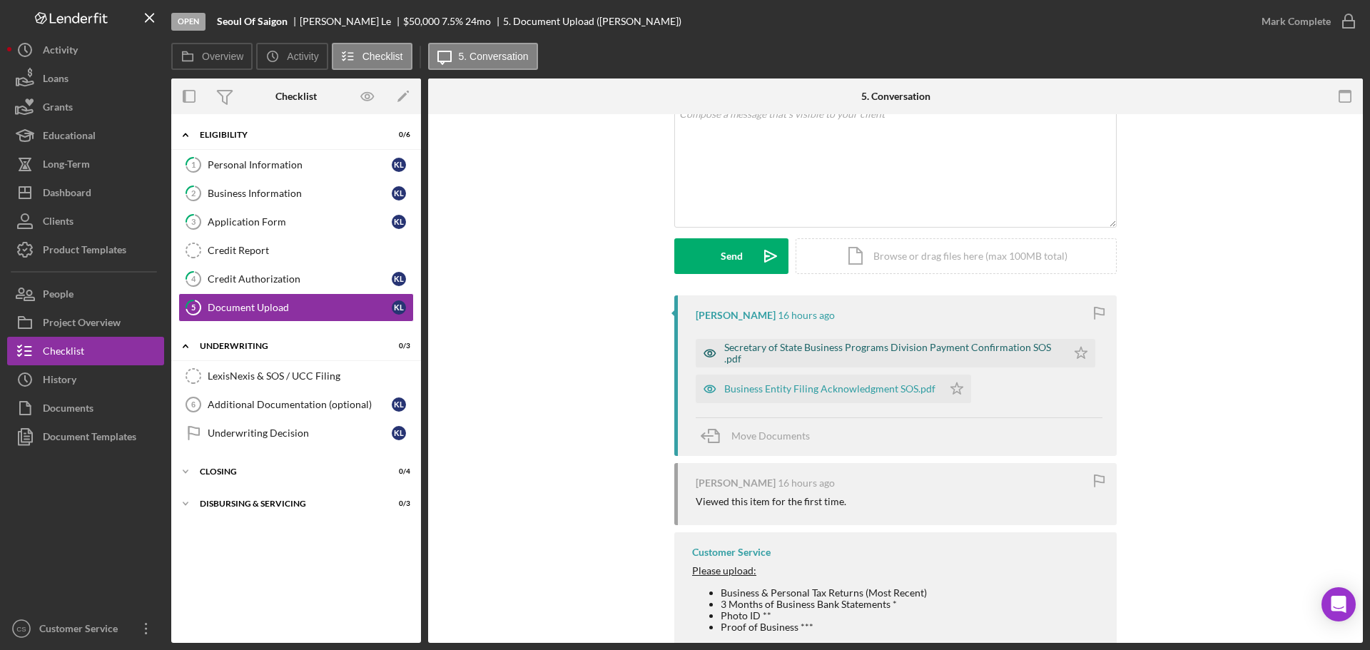
scroll to position [94, 0]
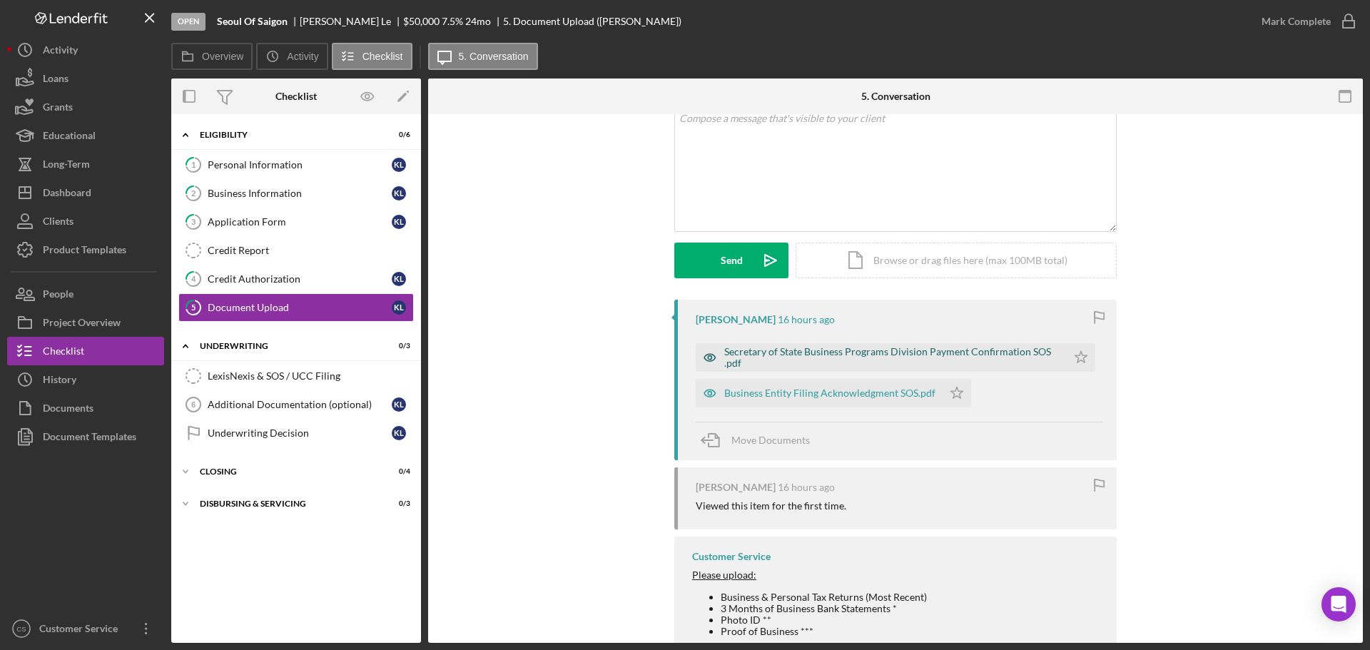
click at [808, 356] on div "Secretary of State Business Programs Division Payment Confirmation SOS .pdf" at bounding box center [891, 357] width 335 height 23
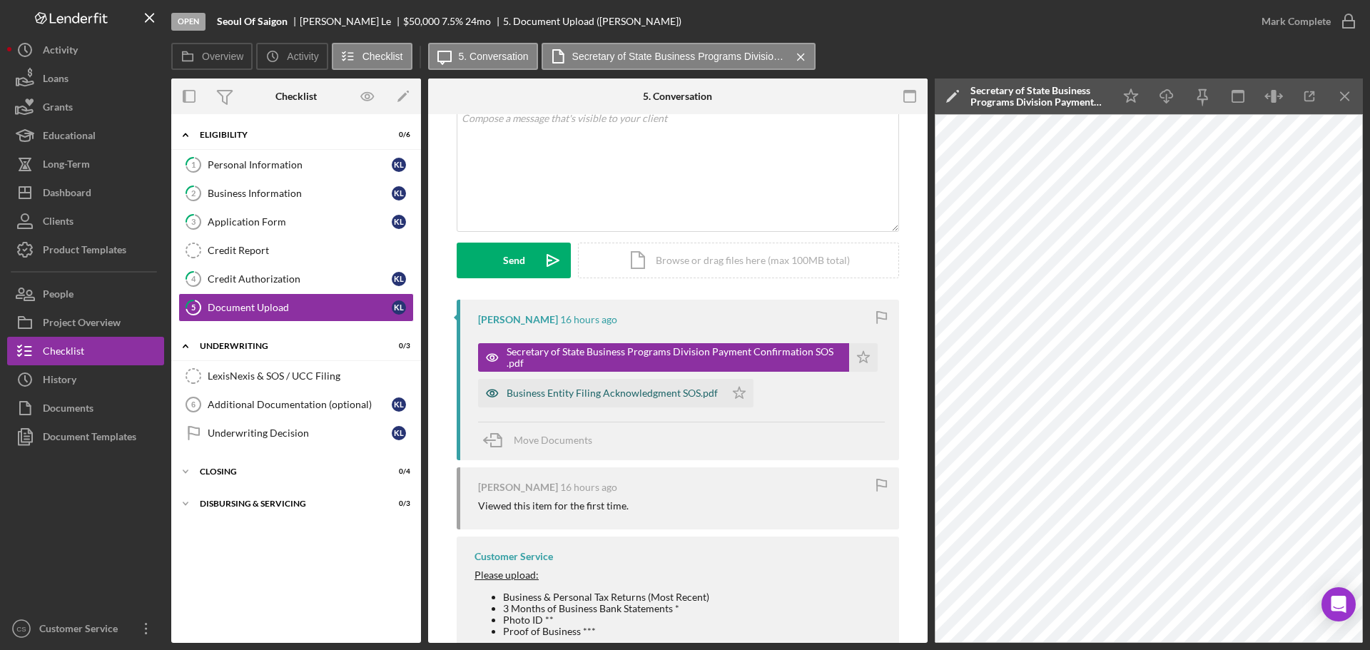
click at [641, 396] on div "Business Entity Filing Acknowledgment SOS.pdf" at bounding box center [612, 393] width 211 height 11
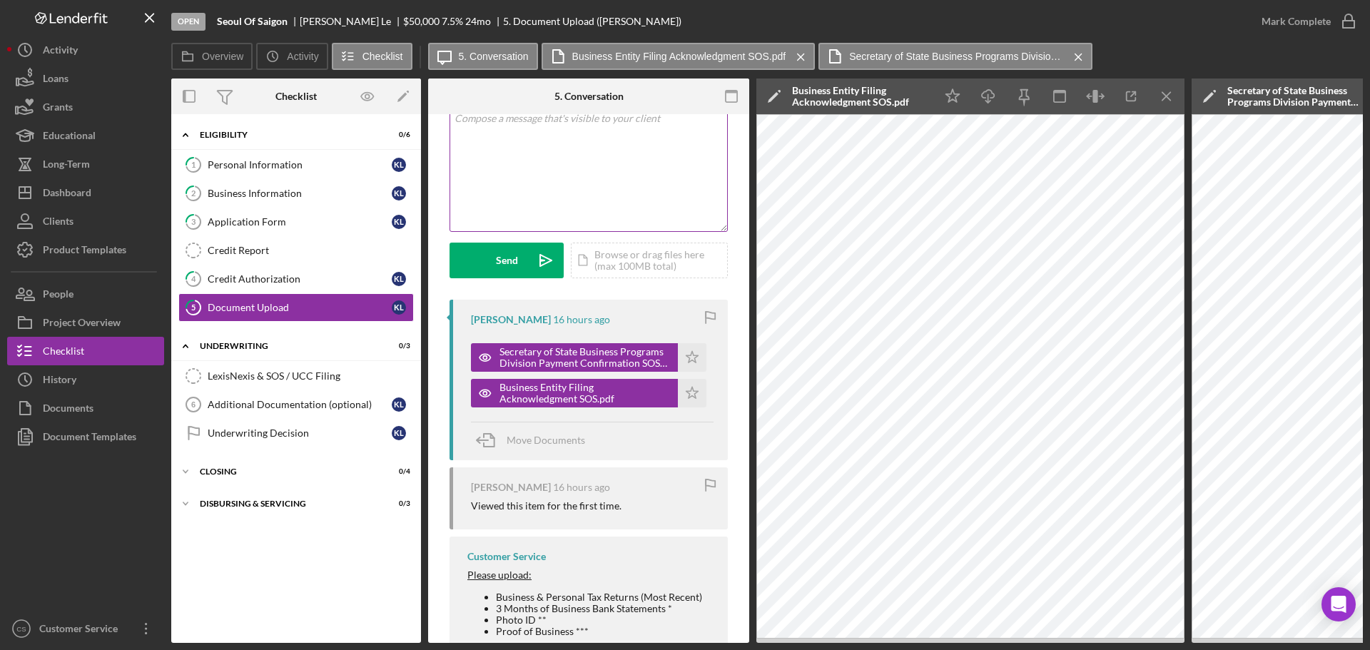
click at [587, 183] on div "v Color teal Color pink Remove color Add row above Add row below Add column bef…" at bounding box center [588, 168] width 277 height 125
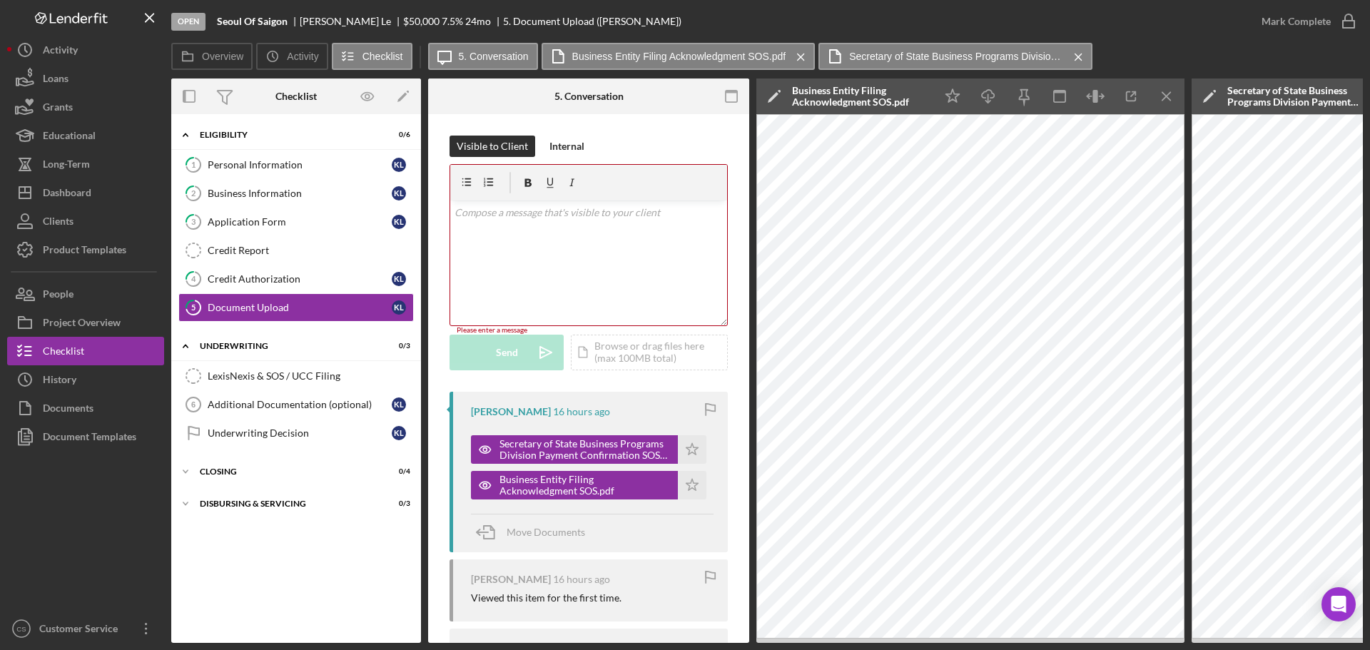
click at [543, 260] on div "v Color teal Color pink Remove color Add row above Add row below Add column bef…" at bounding box center [588, 263] width 277 height 125
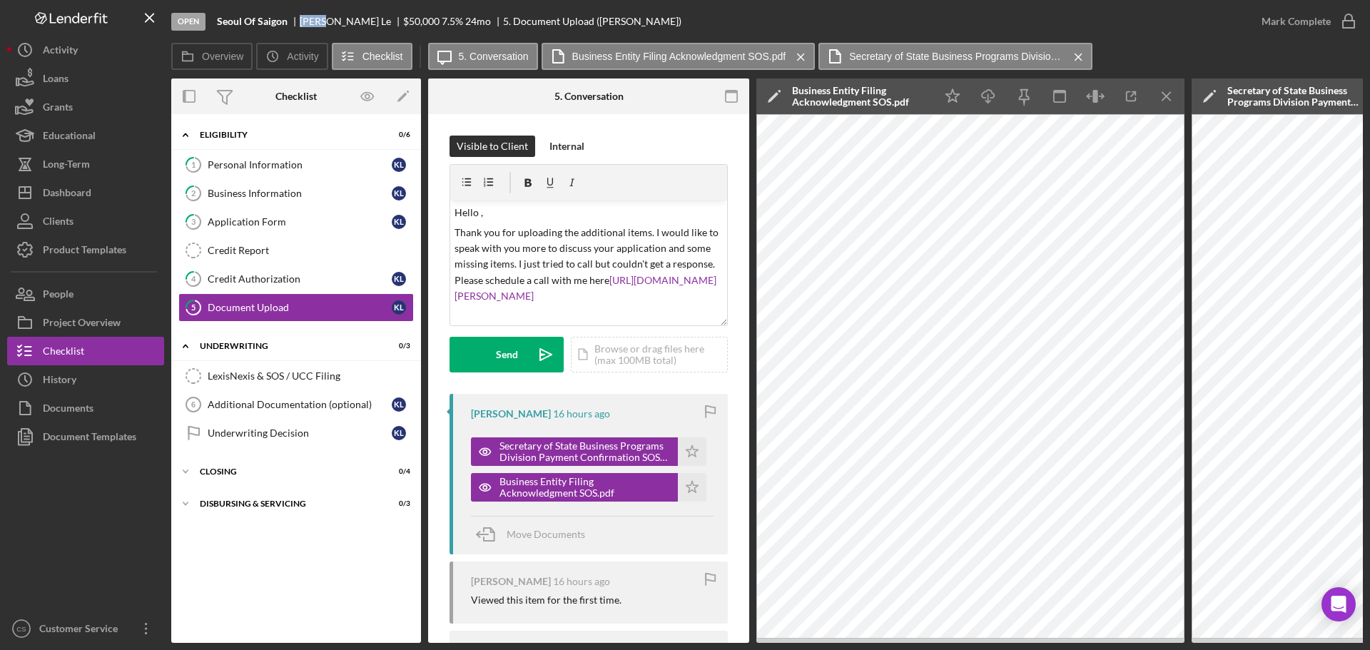
drag, startPoint x: 320, startPoint y: 21, endPoint x: 299, endPoint y: 19, distance: 21.5
click at [300, 19] on div "[PERSON_NAME]" at bounding box center [351, 21] width 103 height 11
copy div "[PERSON_NAME]"
click at [479, 213] on p "Hello ," at bounding box center [589, 213] width 269 height 16
drag, startPoint x: 485, startPoint y: 256, endPoint x: 415, endPoint y: 156, distance: 122.0
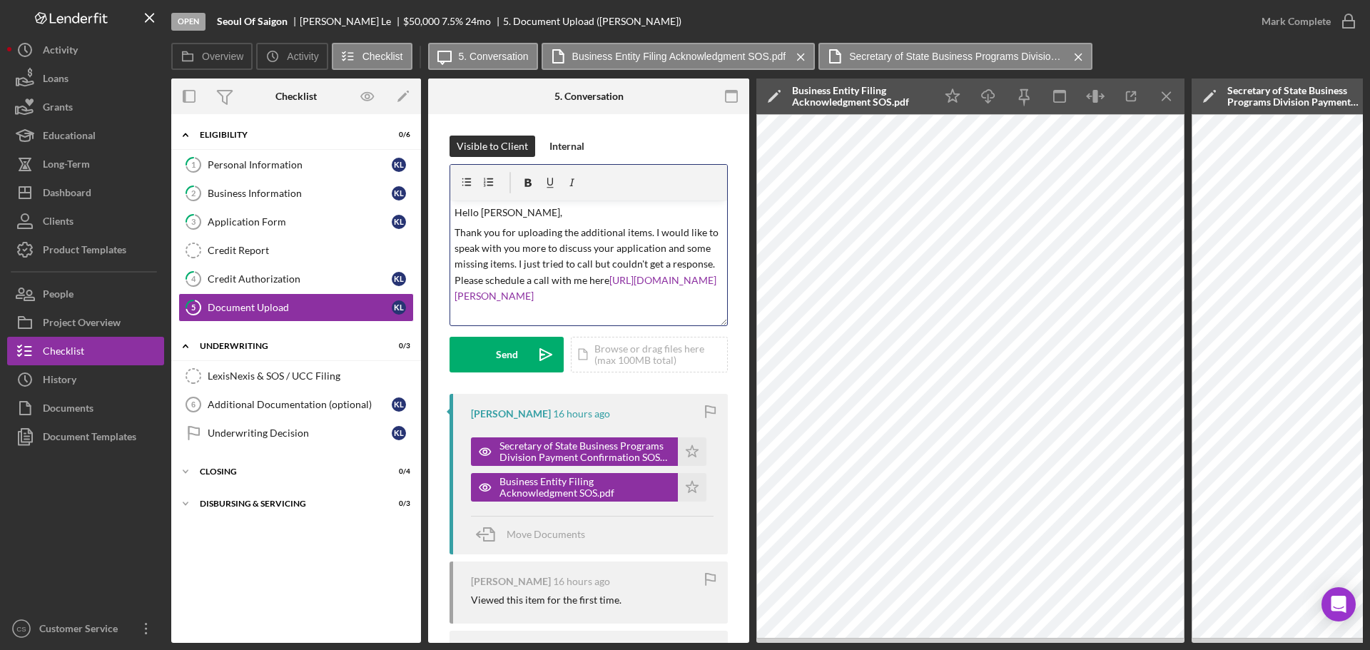
click at [415, 156] on div "Overview Internal Workflow Stage Open Icon/Dropdown Arrow Archive (can unarchiv…" at bounding box center [767, 361] width 1192 height 565
copy div "Hello [PERSON_NAME], Thank you for uploading the additional items. I would like…"
click at [516, 363] on div "Send" at bounding box center [507, 355] width 22 height 36
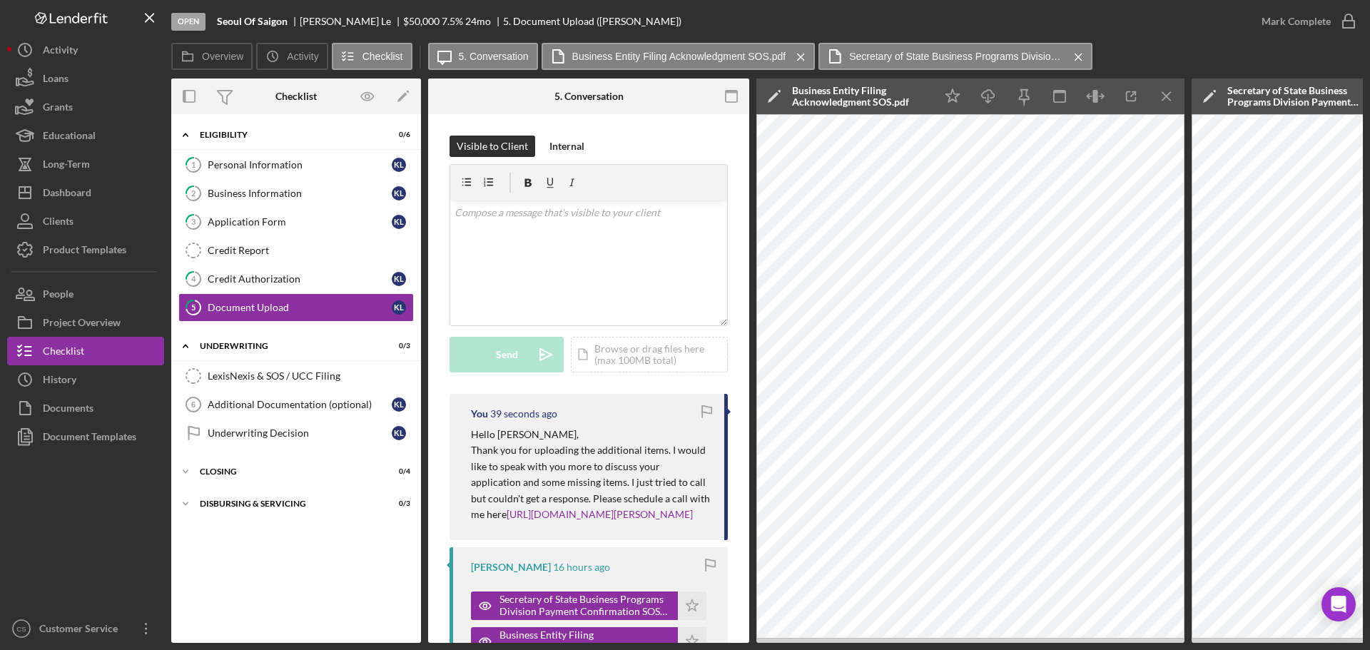
click at [267, 22] on b "Seoul Of Saigon" at bounding box center [252, 21] width 71 height 11
click at [288, 21] on div "Seoul Of Saigon" at bounding box center [258, 21] width 83 height 11
click at [333, 20] on div "[PERSON_NAME]" at bounding box center [351, 21] width 103 height 11
drag, startPoint x: 333, startPoint y: 20, endPoint x: 214, endPoint y: 23, distance: 119.2
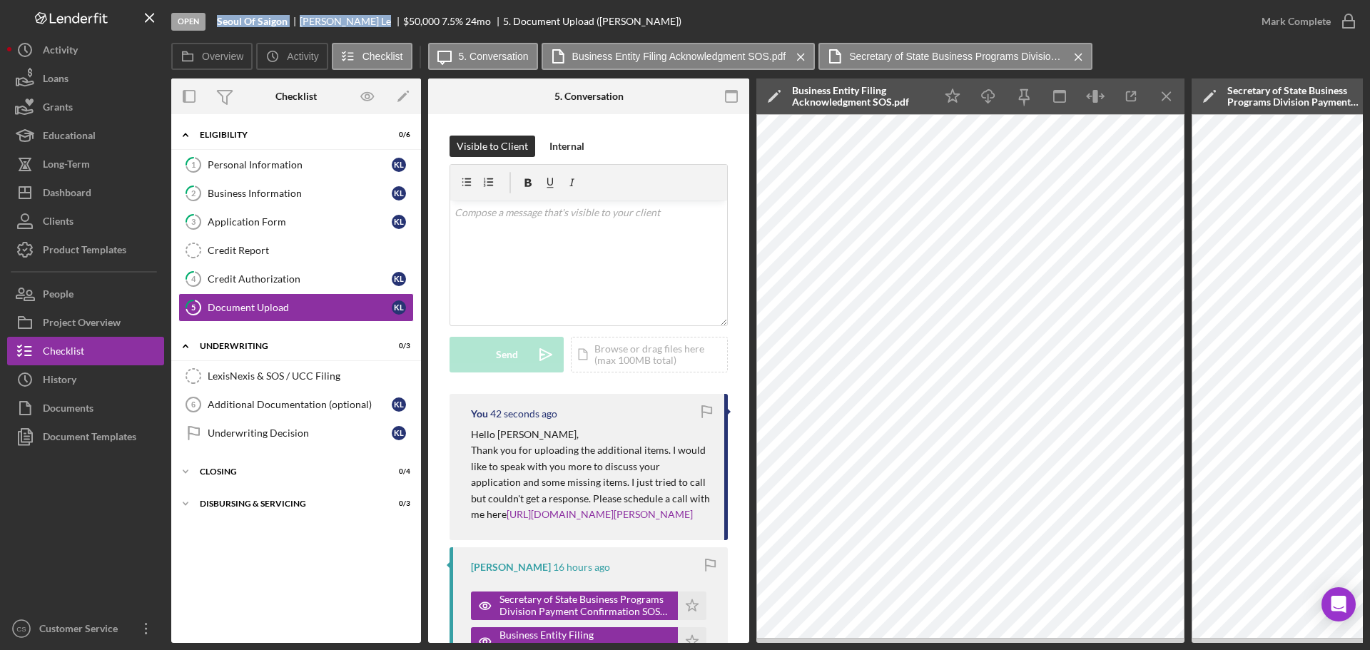
click at [214, 23] on div "Open Seoul Of [PERSON_NAME] Le $50,000 $50,000 7.5 % 24 mo 5. Document Upload (…" at bounding box center [709, 21] width 1076 height 43
copy div "Seoul Of Saigon [PERSON_NAME]"
click at [318, 201] on link "2 Business Information K L" at bounding box center [296, 193] width 236 height 29
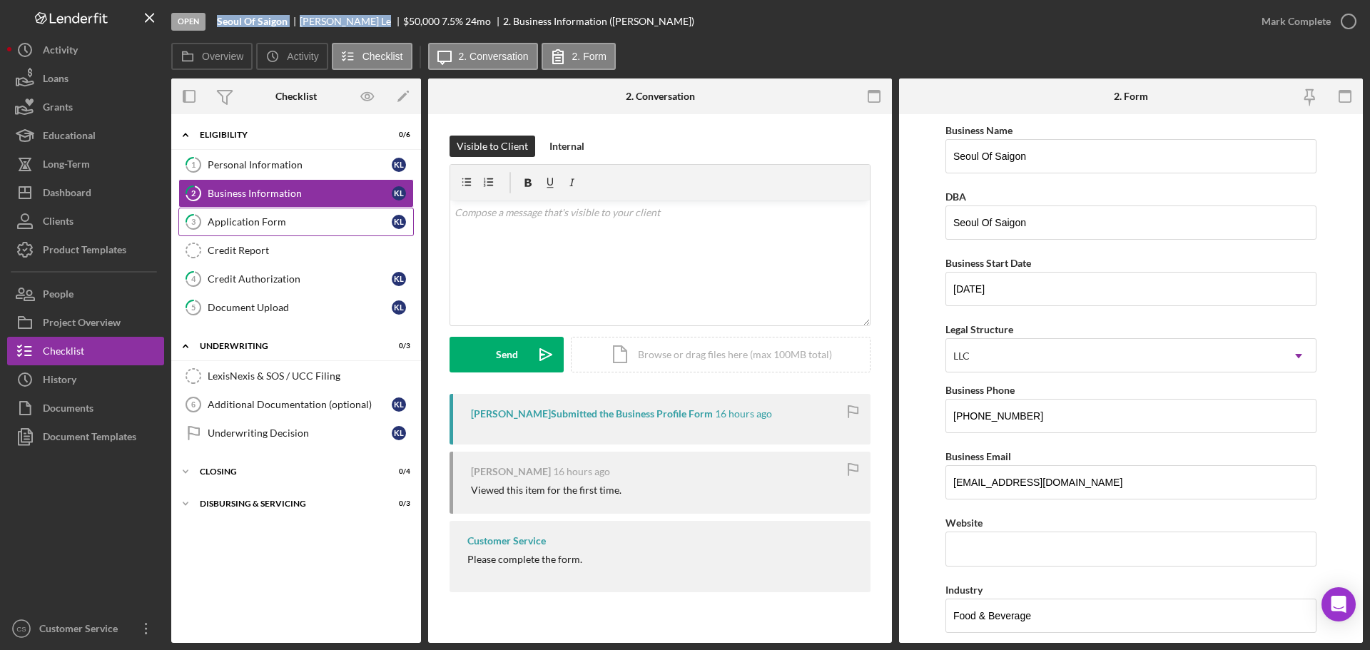
click at [326, 227] on div "Application Form" at bounding box center [300, 221] width 184 height 11
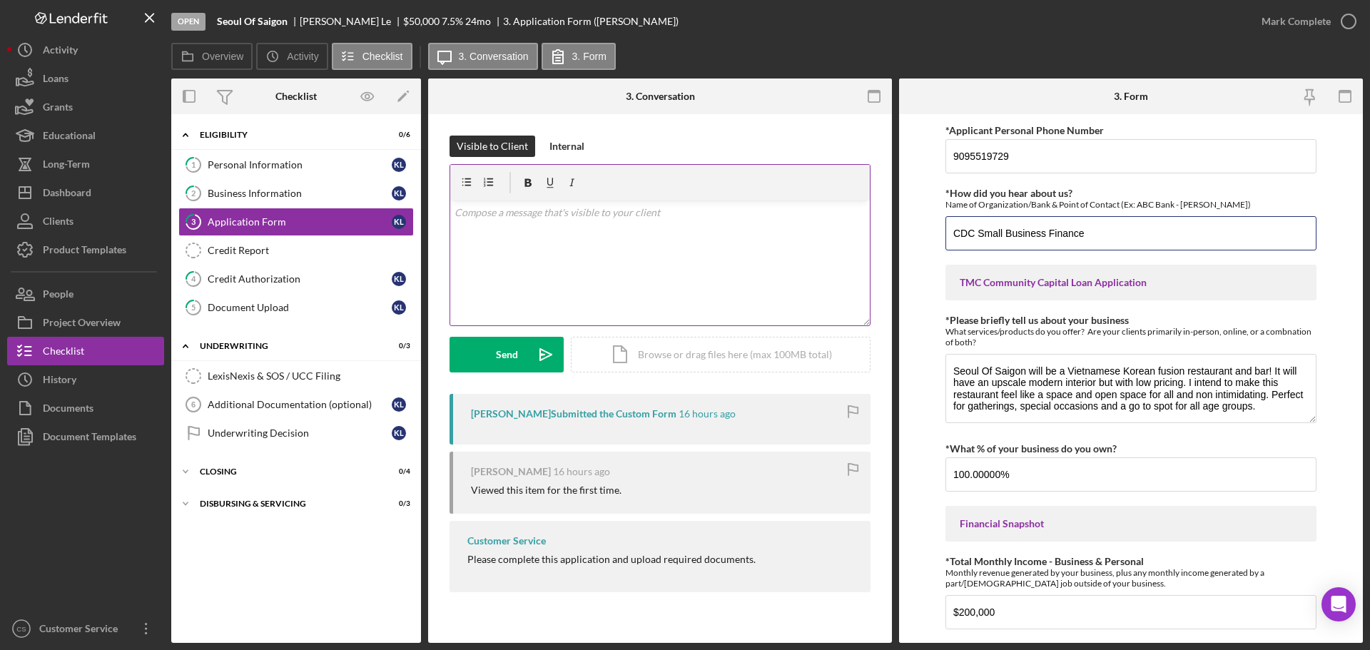
drag, startPoint x: 1141, startPoint y: 228, endPoint x: 828, endPoint y: 231, distance: 313.3
click at [828, 231] on div "Overview Internal Workflow Stage Open Icon/Dropdown Arrow Archive (can unarchiv…" at bounding box center [767, 361] width 1192 height 565
click at [340, 305] on div "Document Upload" at bounding box center [300, 307] width 184 height 11
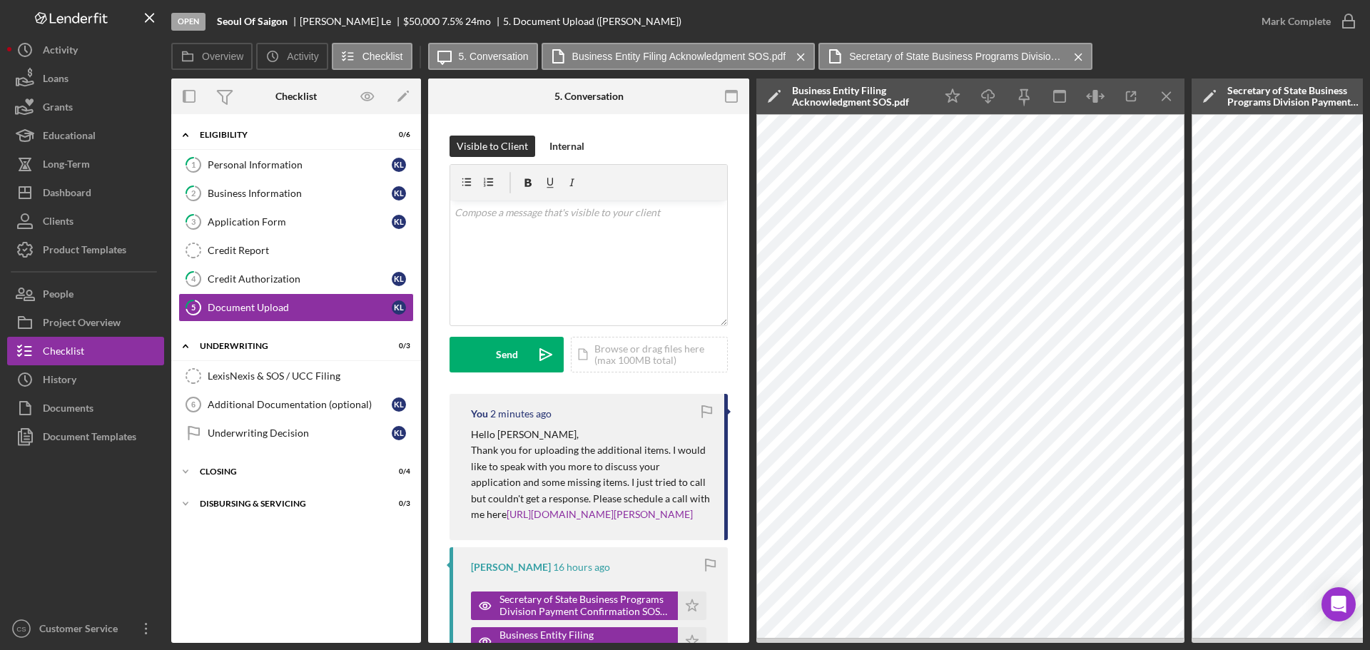
drag, startPoint x: 685, startPoint y: 538, endPoint x: 467, endPoint y: 429, distance: 243.5
click at [467, 429] on div "You 2 minutes ago Hello [PERSON_NAME], Thank you for uploading the additional i…" at bounding box center [589, 467] width 278 height 146
copy div "Hello [PERSON_NAME], Thank you for uploading the additional items. I would like…"
click at [281, 201] on link "2 Business Information K L" at bounding box center [296, 193] width 236 height 29
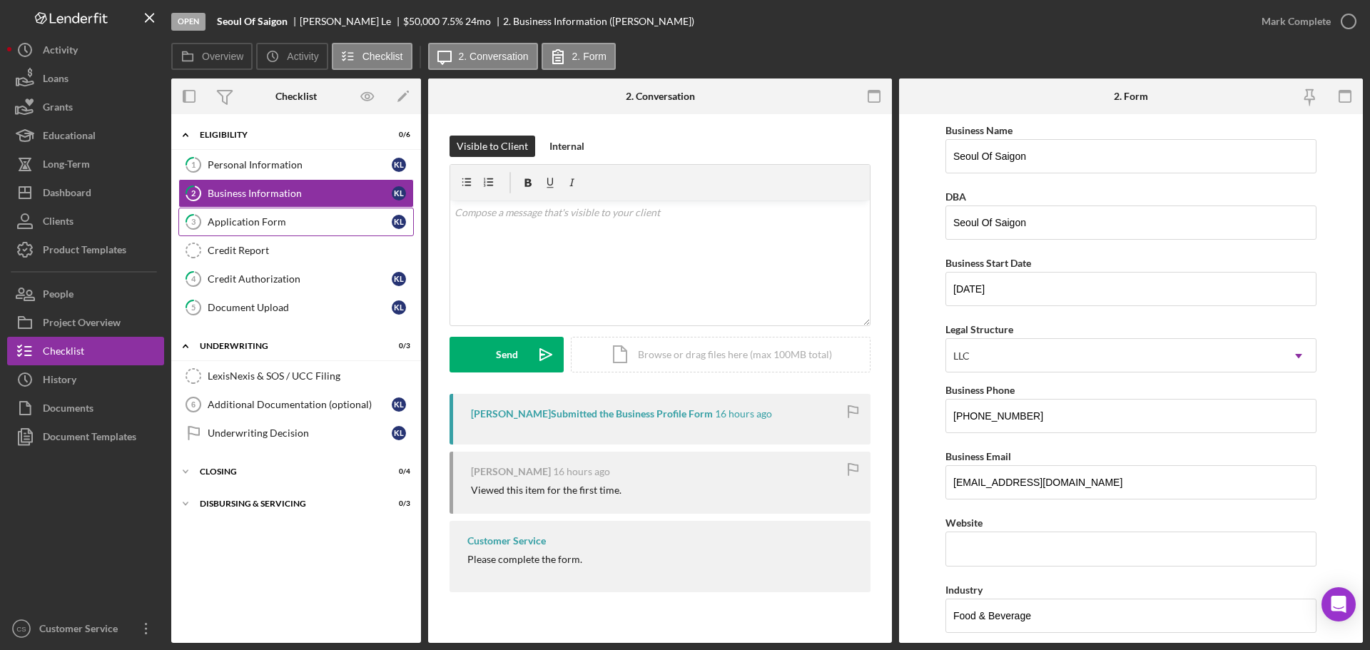
click at [292, 218] on div "Application Form" at bounding box center [300, 221] width 184 height 11
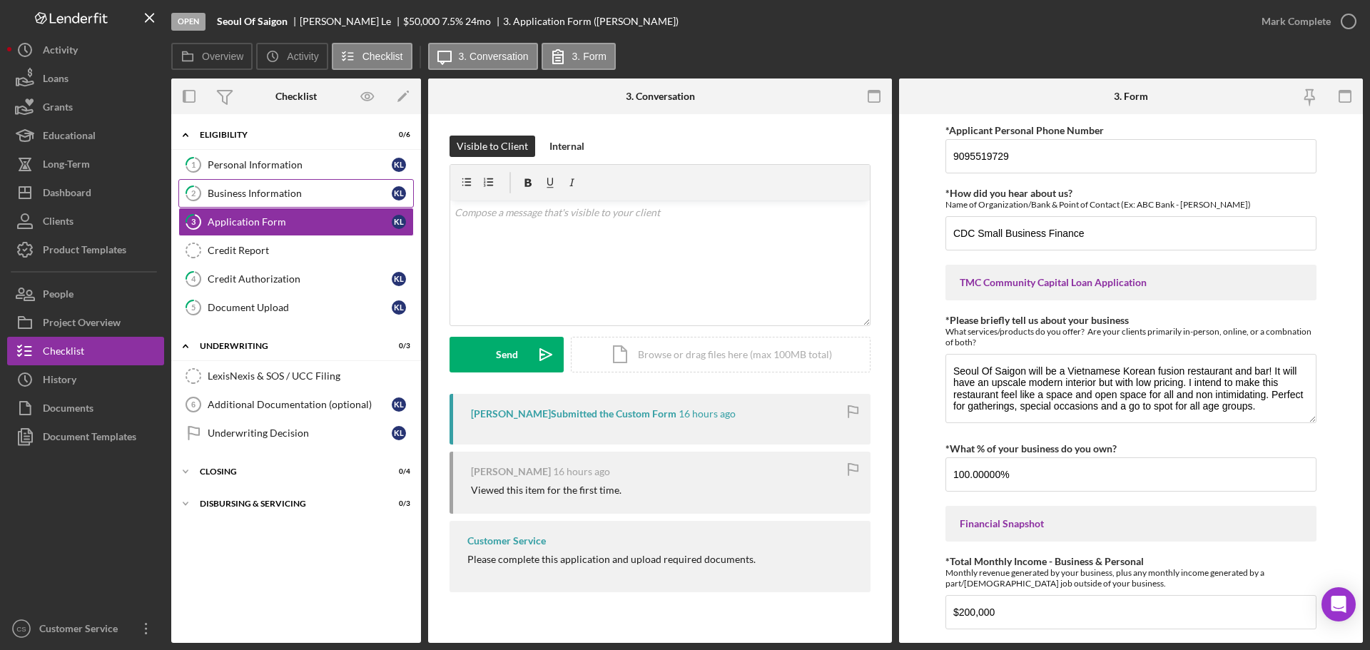
click at [300, 198] on div "Business Information" at bounding box center [300, 193] width 184 height 11
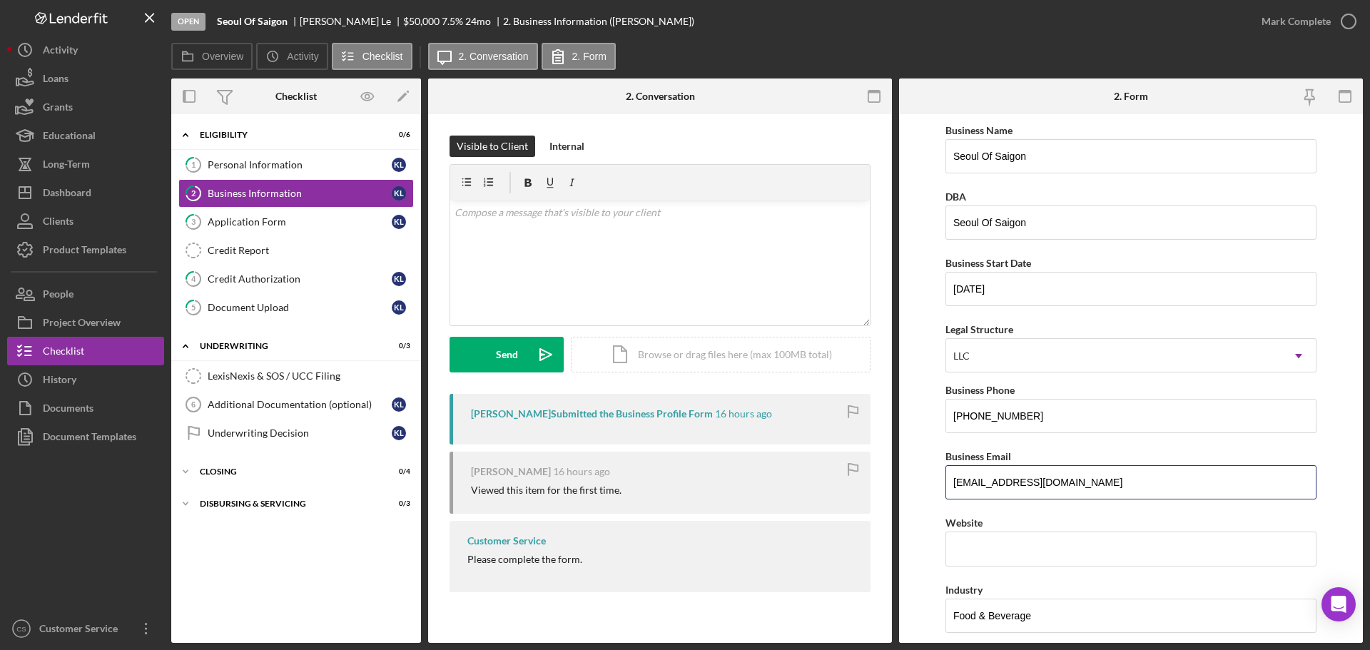
drag, startPoint x: 1104, startPoint y: 483, endPoint x: 826, endPoint y: 475, distance: 278.5
click at [826, 475] on div "Overview Internal Workflow Stage Open Icon/Dropdown Arrow Archive (can unarchiv…" at bounding box center [767, 361] width 1192 height 565
click at [947, 450] on label "Business Email" at bounding box center [979, 456] width 66 height 12
click at [947, 465] on input "[EMAIL_ADDRESS][DOMAIN_NAME]" at bounding box center [1131, 482] width 371 height 34
click at [941, 451] on form "Business Name [GEOGRAPHIC_DATA] Of Saigon DBA [GEOGRAPHIC_DATA] Of Saigon Busin…" at bounding box center [1131, 378] width 464 height 529
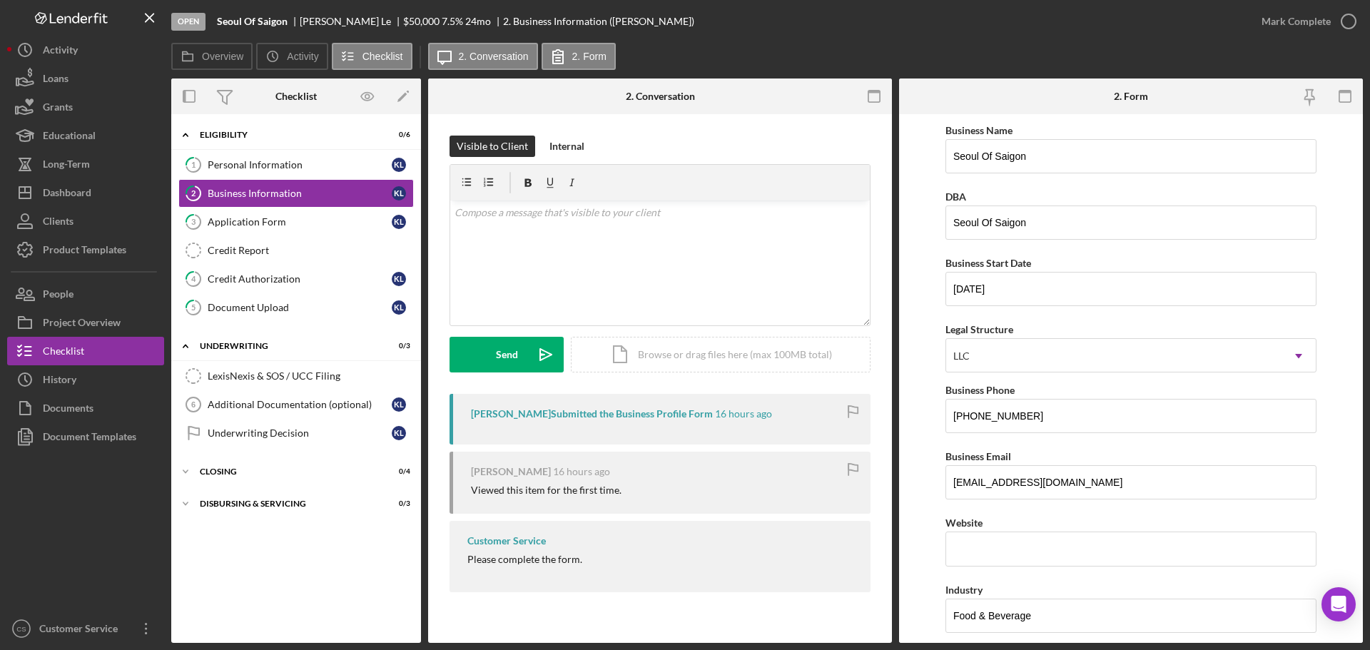
click at [725, 47] on div "Overview Icon/History Activity Checklist Icon/Message 2. Conversation 2. Form" at bounding box center [767, 57] width 1192 height 29
click at [295, 315] on link "5 Document Upload K L" at bounding box center [296, 307] width 236 height 29
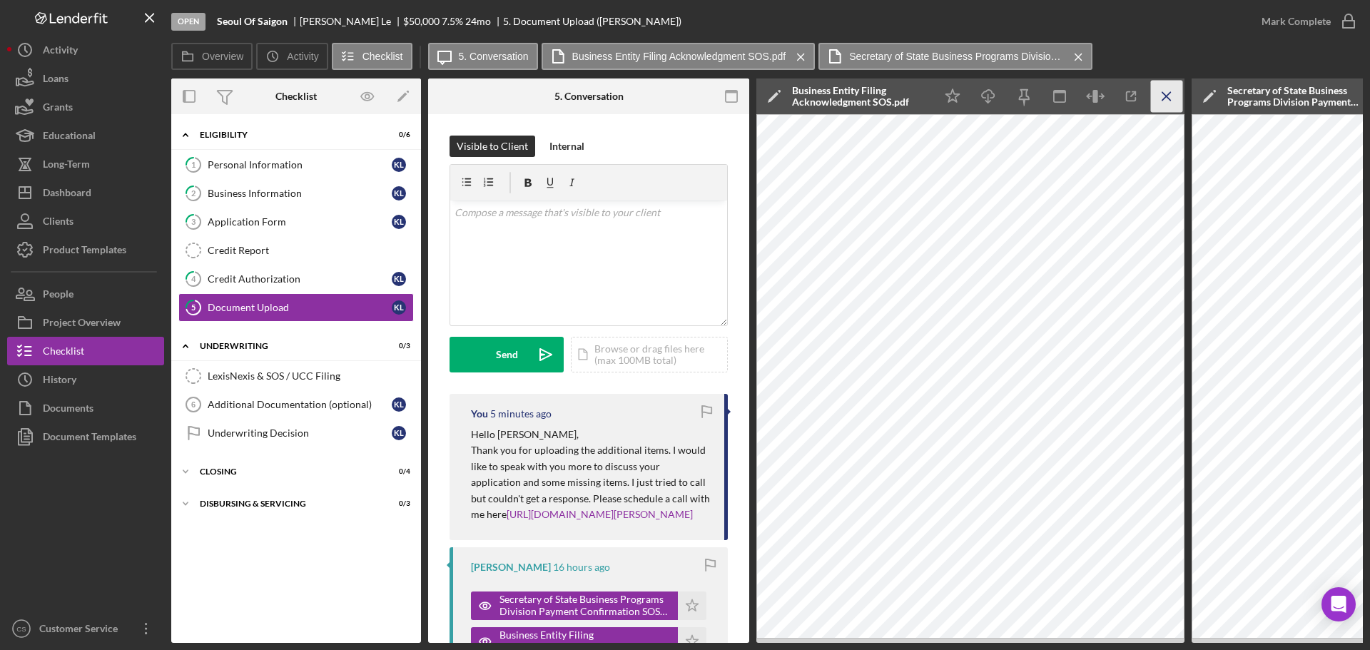
click at [1168, 86] on icon "Icon/Menu Close" at bounding box center [1167, 97] width 32 height 32
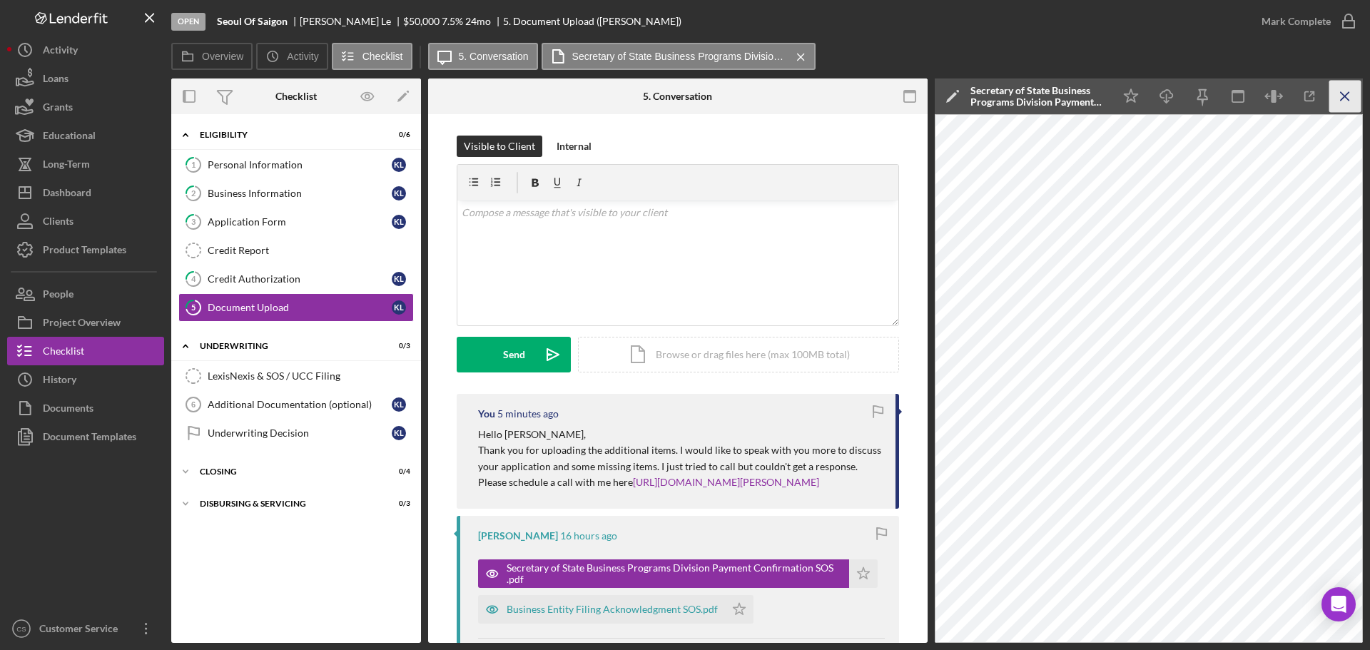
click at [1345, 99] on icon "Icon/Menu Close" at bounding box center [1346, 97] width 32 height 32
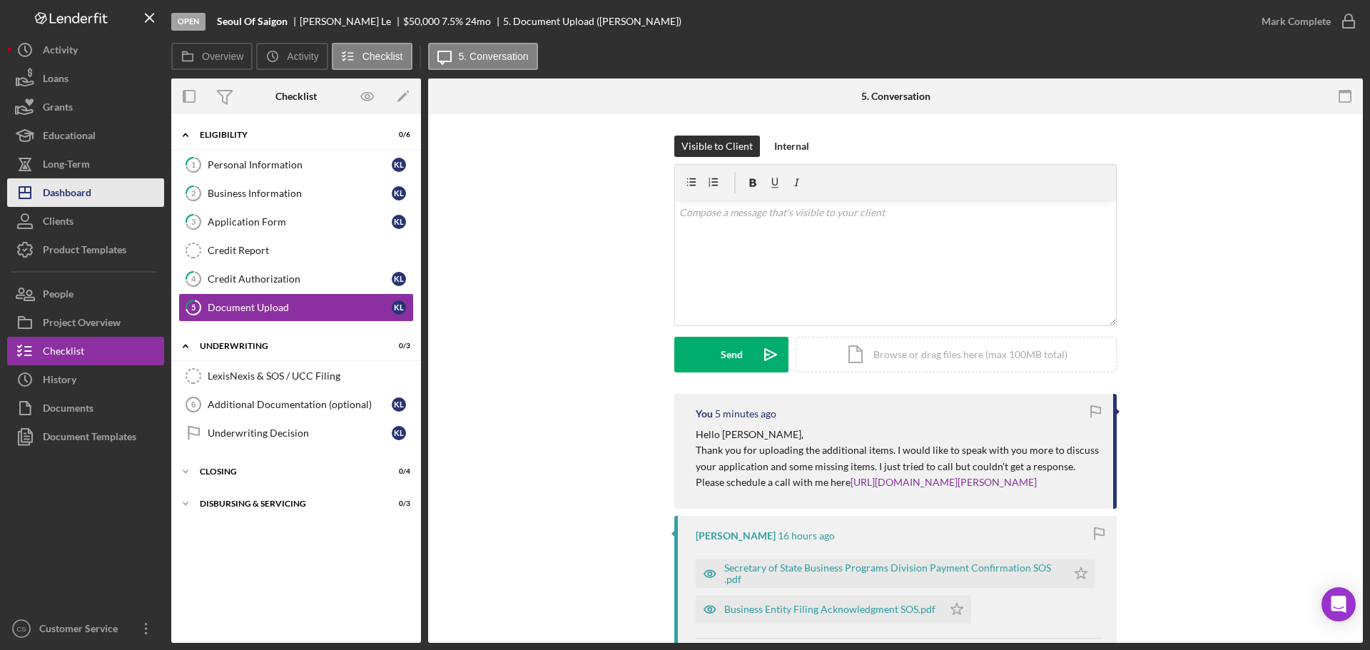
click at [105, 196] on button "Icon/Dashboard Dashboard" at bounding box center [85, 192] width 157 height 29
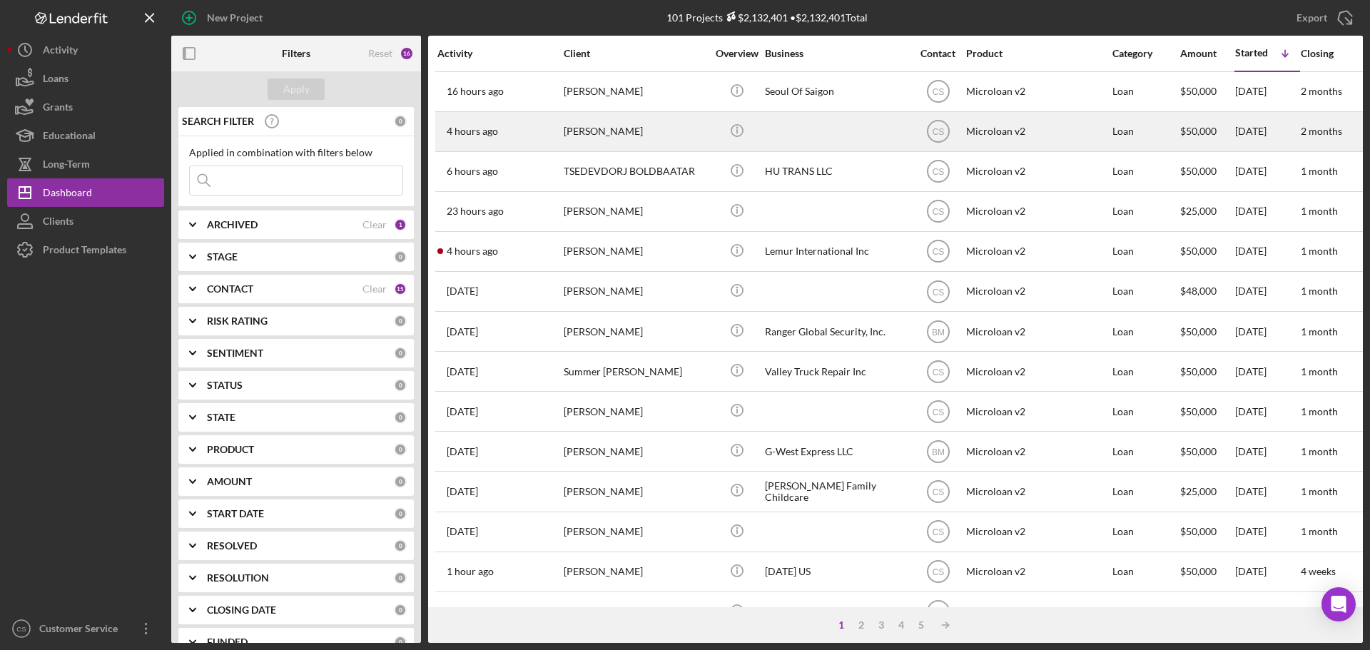
click at [669, 126] on div "[PERSON_NAME]" at bounding box center [635, 132] width 143 height 38
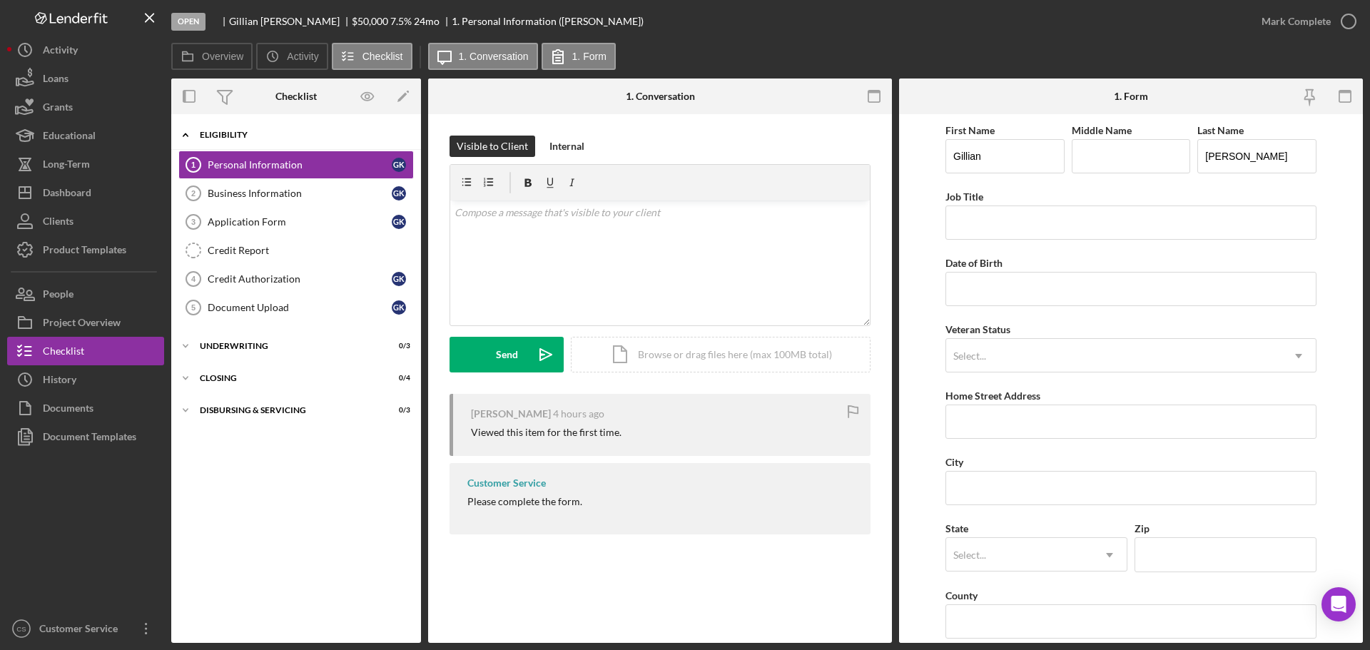
click at [344, 143] on div "Icon/Expander Eligibility 0 / 6" at bounding box center [296, 135] width 250 height 29
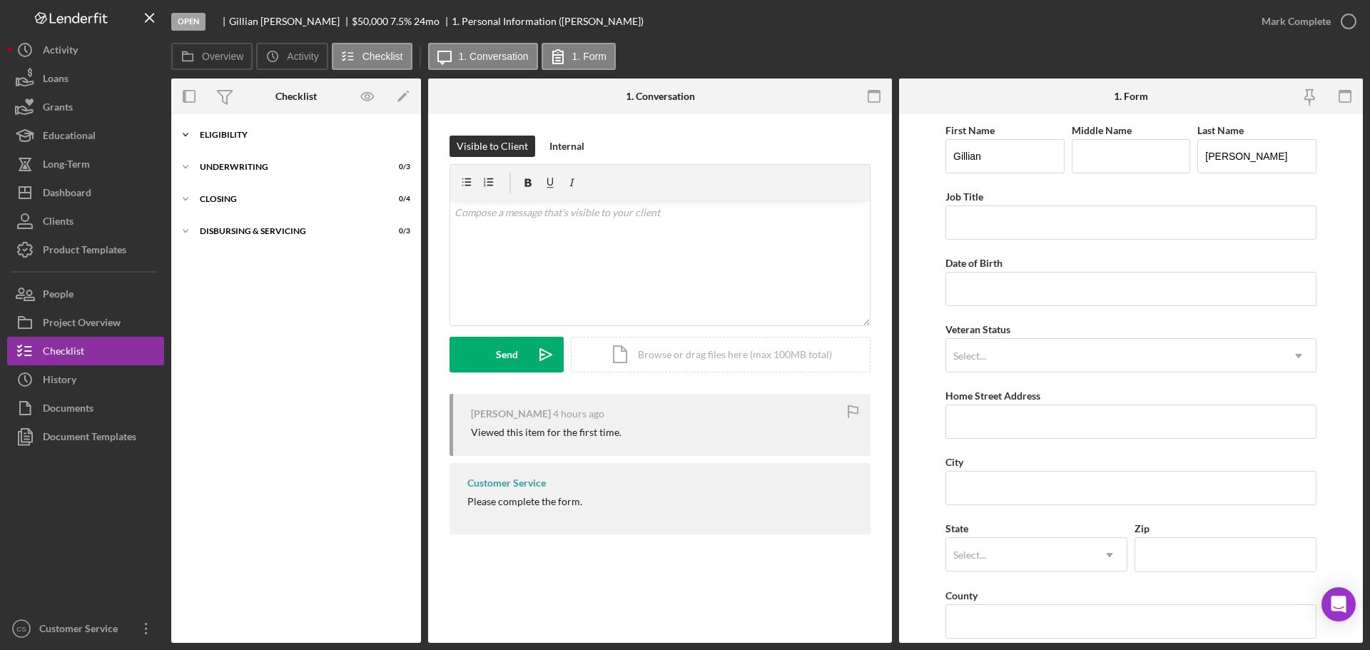
click at [344, 143] on div "Icon/Expander Eligibility 0 / 6" at bounding box center [296, 135] width 250 height 29
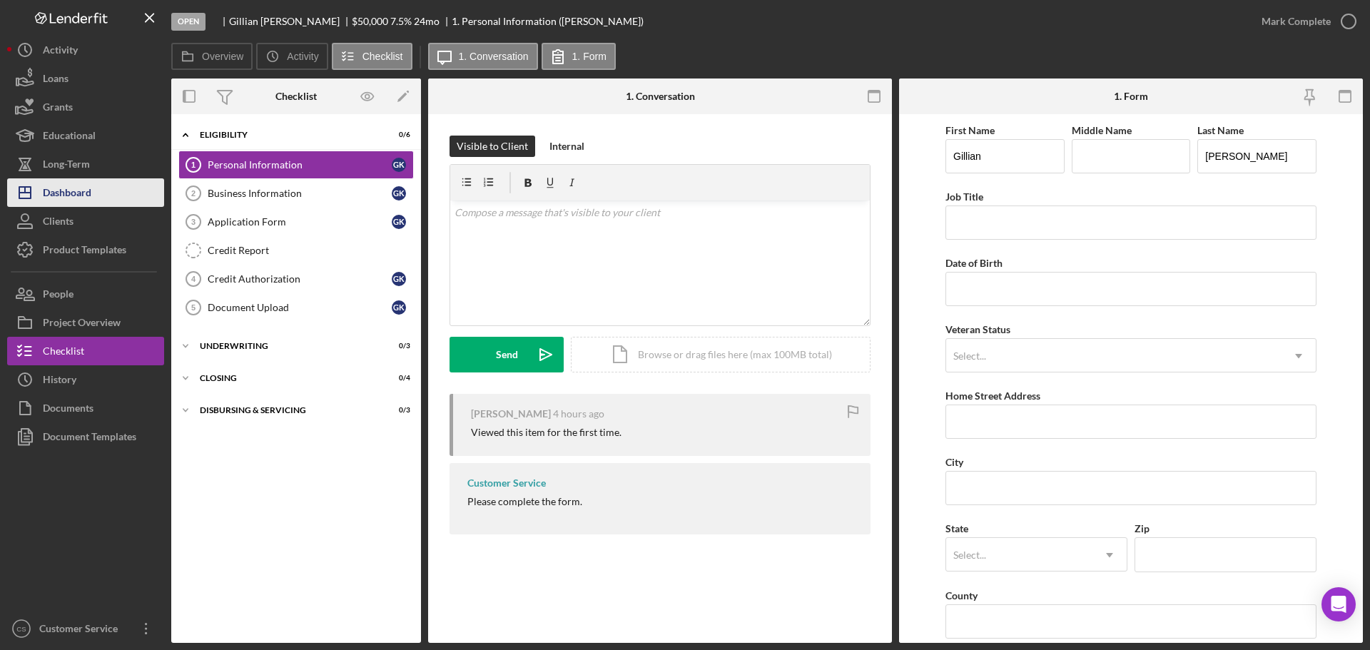
click at [96, 187] on button "Icon/Dashboard Dashboard" at bounding box center [85, 192] width 157 height 29
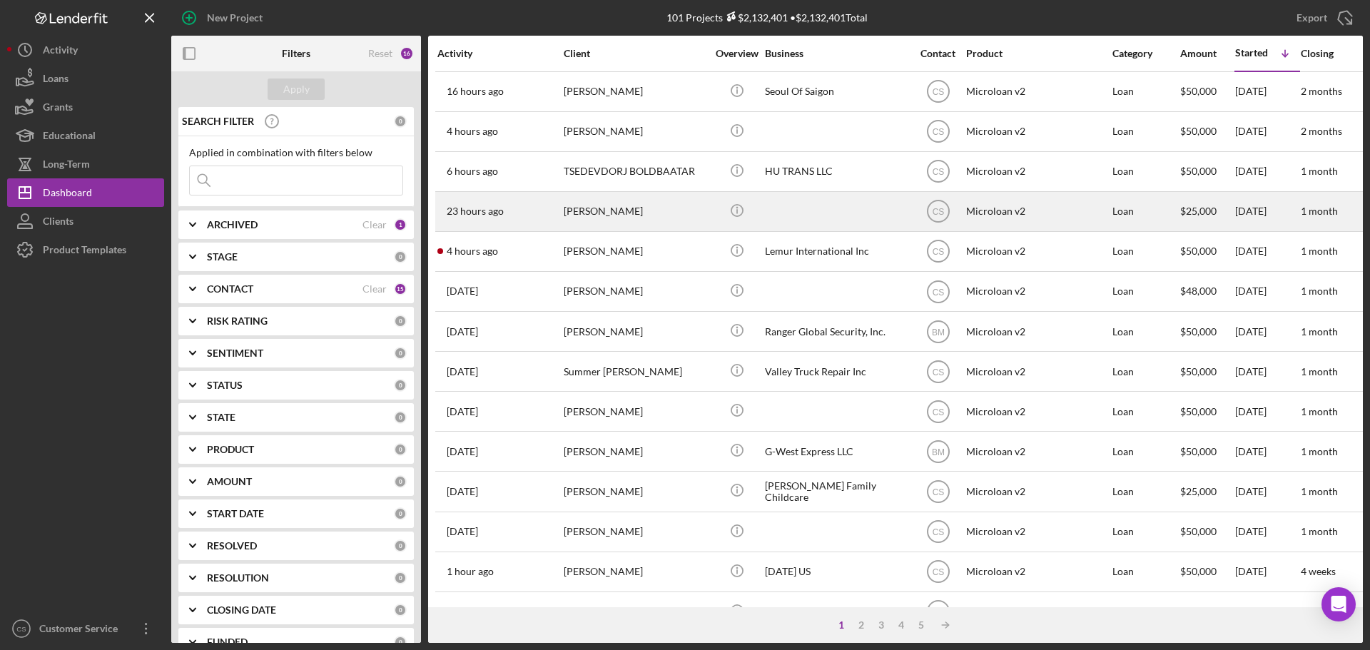
click at [687, 218] on div "[PERSON_NAME]" at bounding box center [635, 212] width 143 height 38
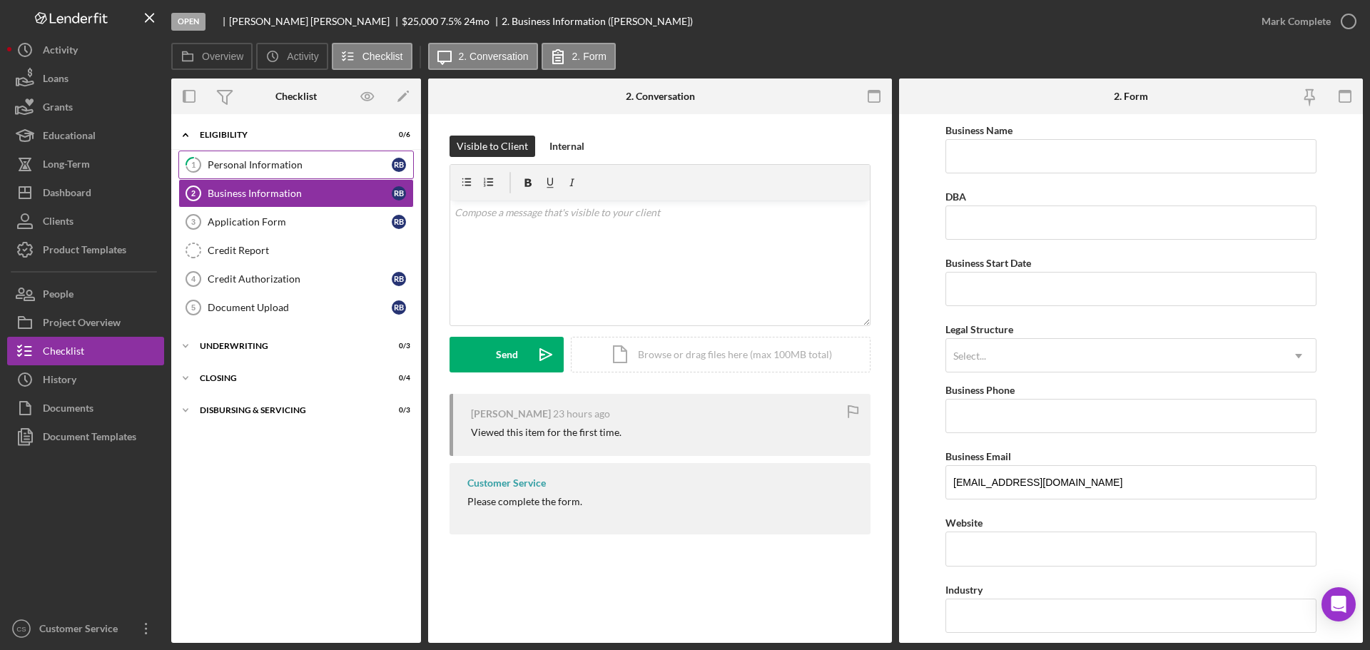
click at [318, 171] on div "Personal Information" at bounding box center [300, 164] width 184 height 11
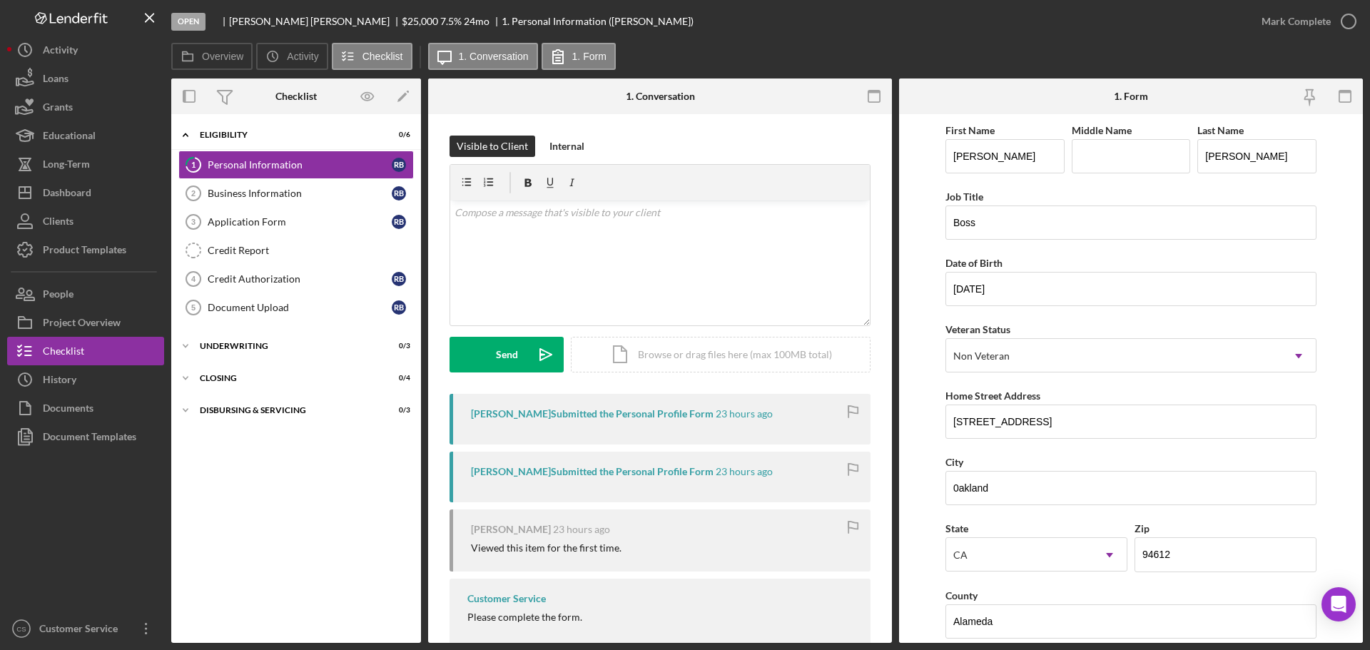
click at [939, 323] on form "First Name [PERSON_NAME] Middle Name Last Name [PERSON_NAME] Title Boss Date of…" at bounding box center [1131, 378] width 464 height 529
click at [97, 186] on button "Icon/Dashboard Dashboard" at bounding box center [85, 192] width 157 height 29
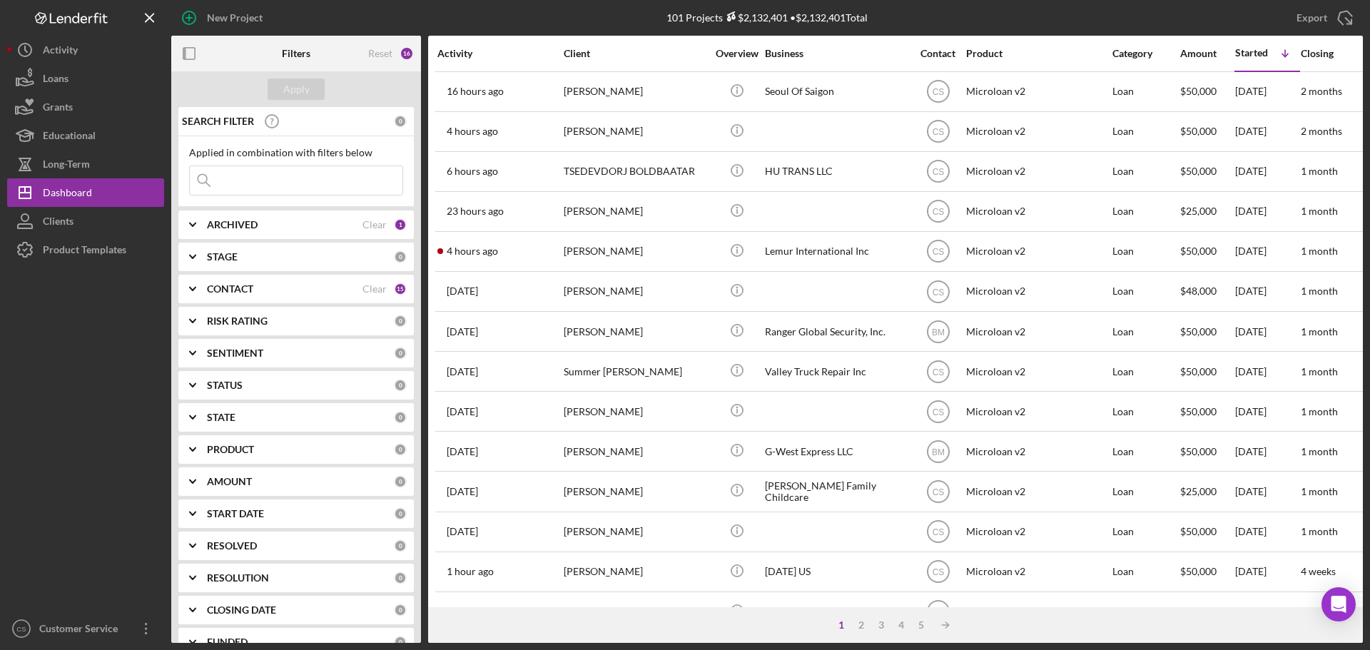
click at [103, 380] on div at bounding box center [85, 439] width 157 height 350
